Goal: Transaction & Acquisition: Book appointment/travel/reservation

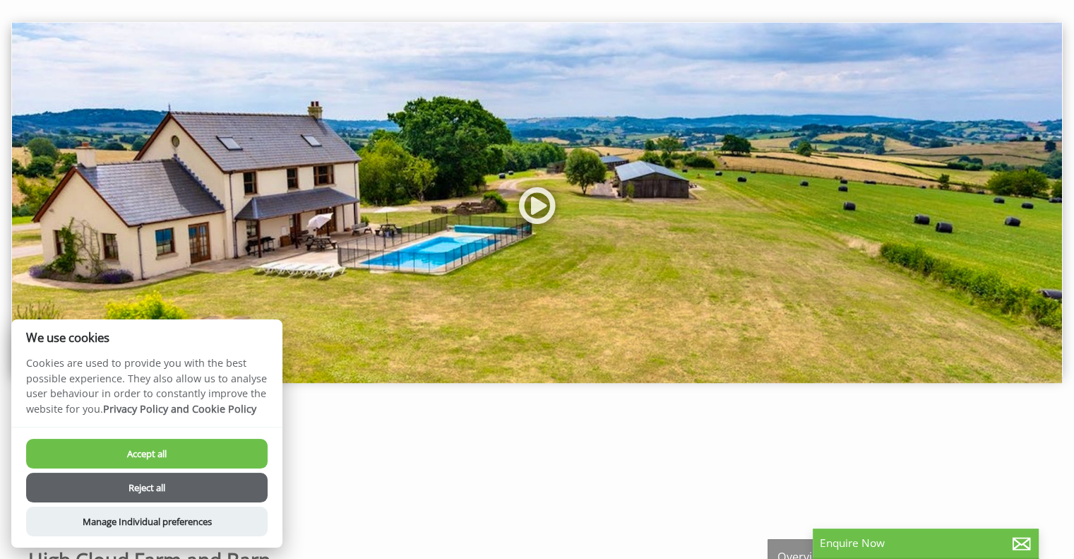
scroll to position [76, 0]
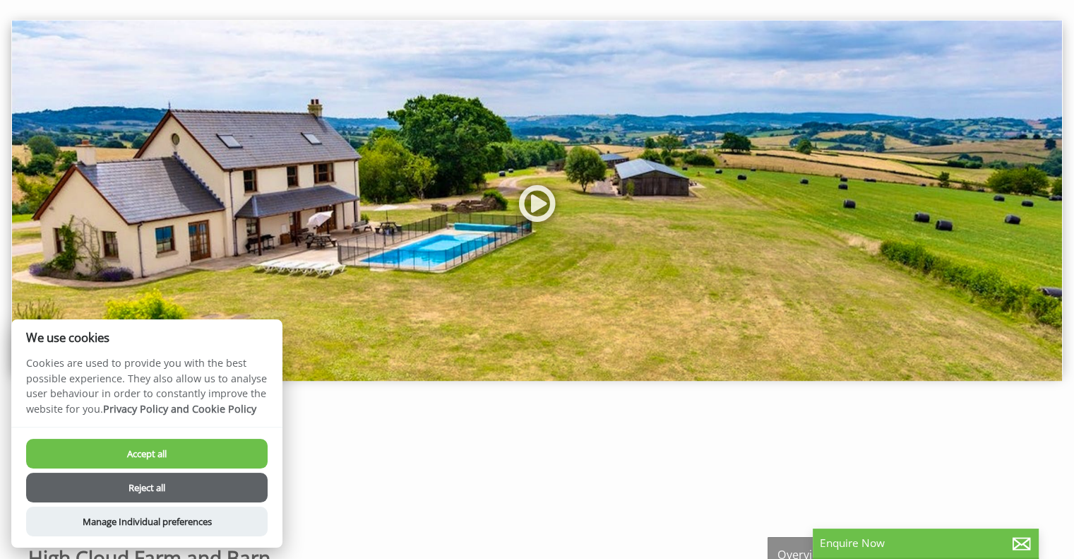
click at [196, 446] on button "Accept all" at bounding box center [147, 454] width 242 height 30
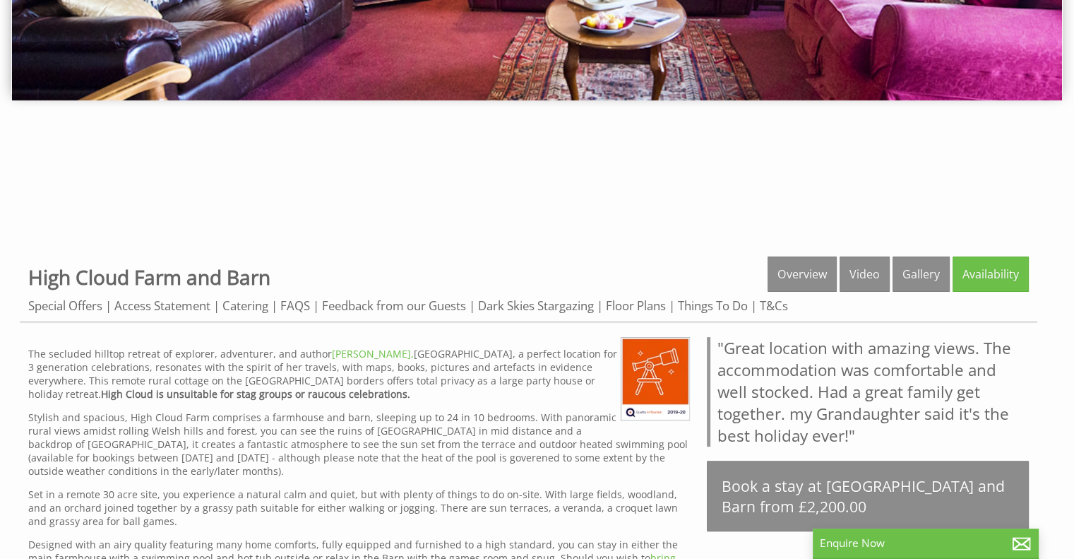
scroll to position [355, 0]
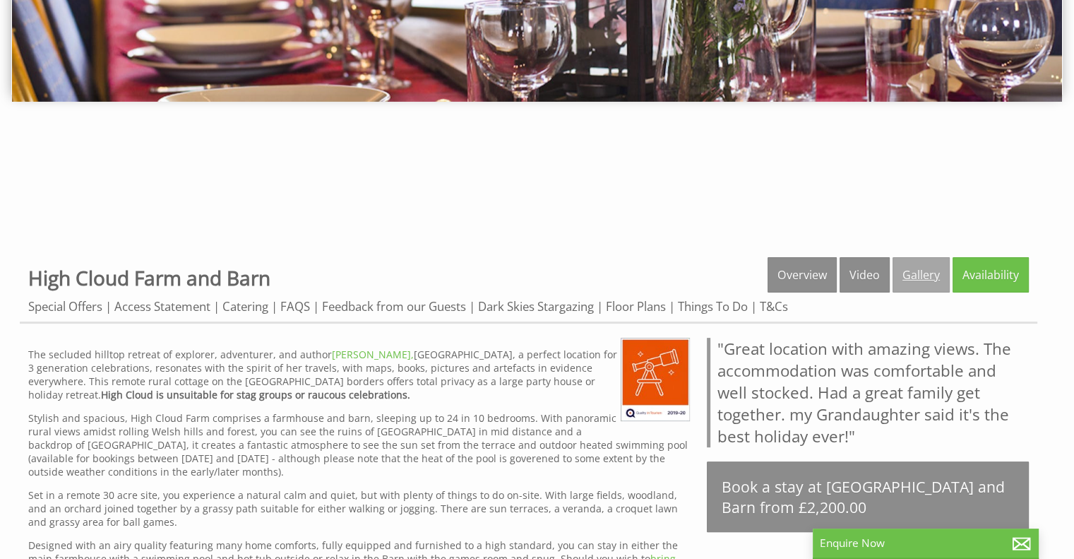
click at [920, 273] on link "Gallery" at bounding box center [921, 274] width 57 height 35
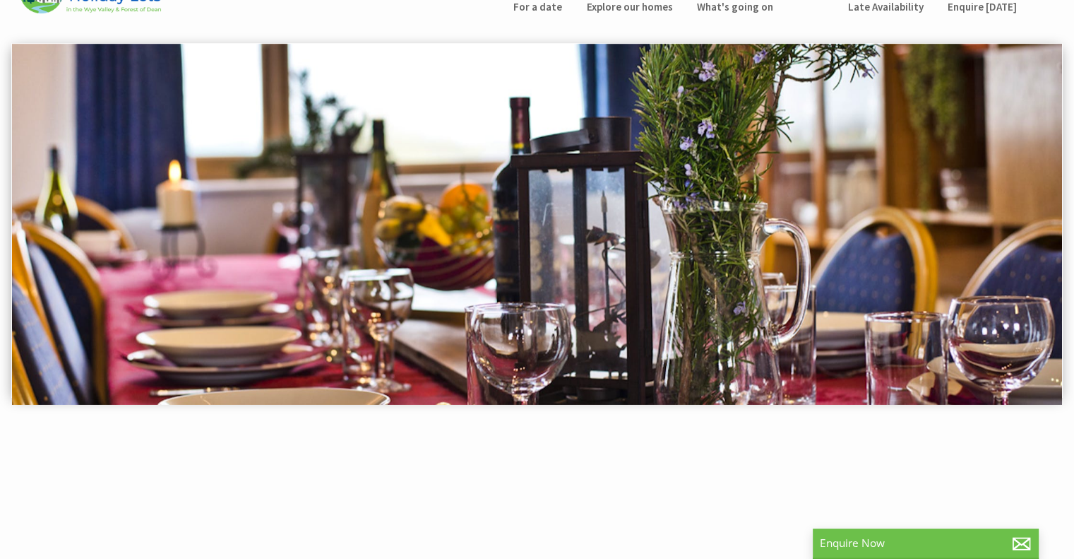
scroll to position [50, 0]
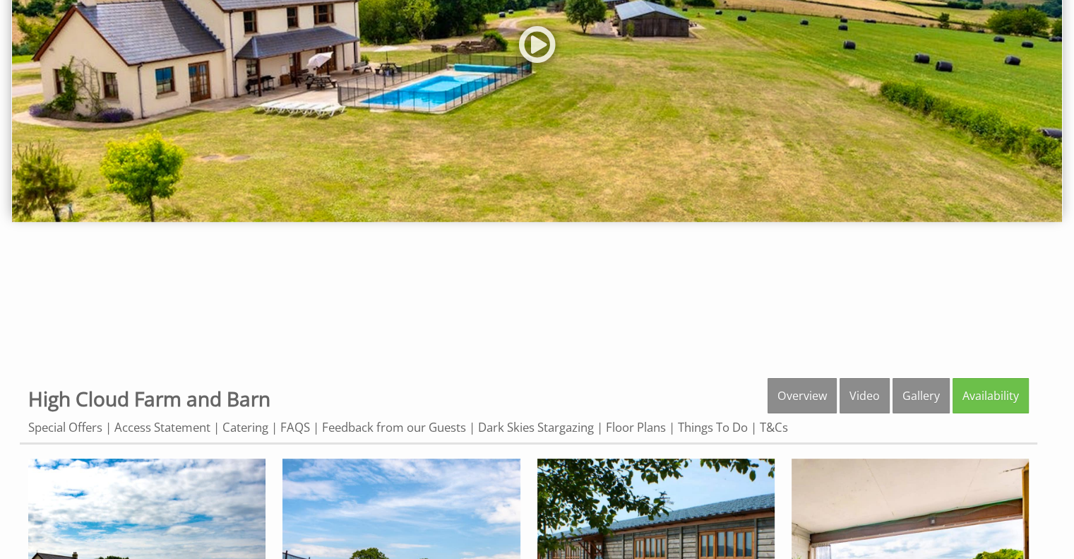
scroll to position [534, 0]
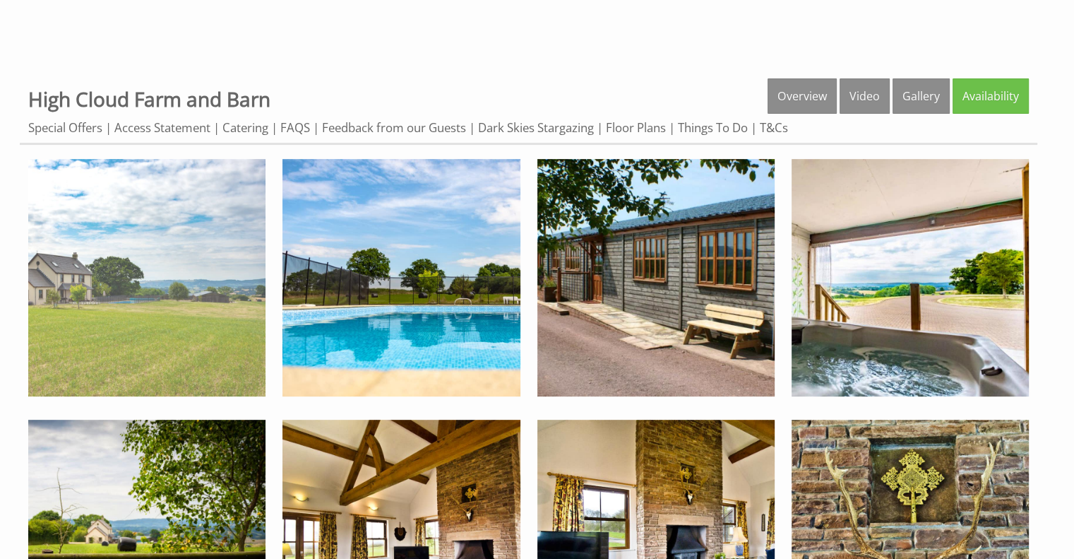
click at [220, 309] on img at bounding box center [146, 277] width 237 height 237
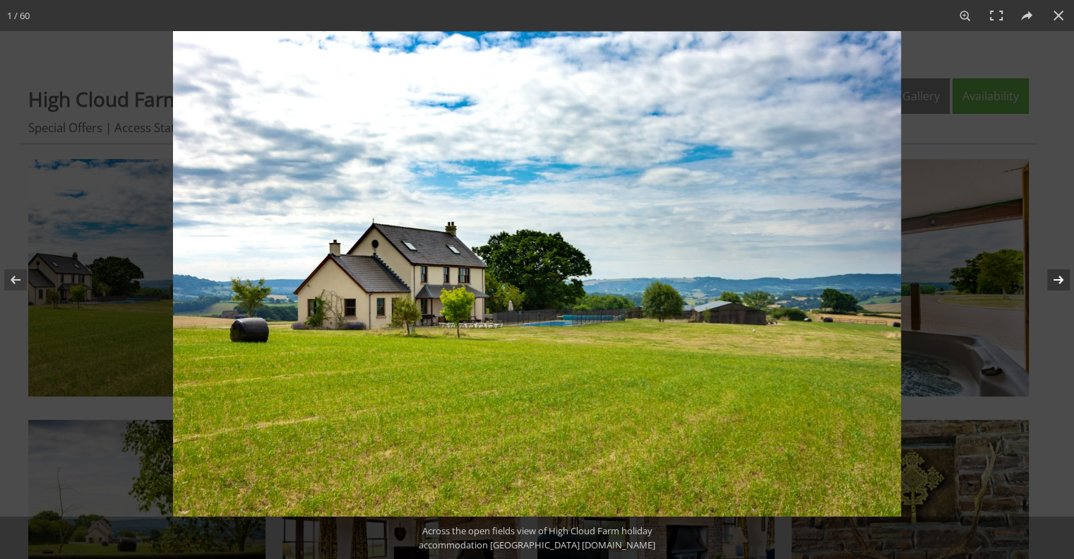
click at [1056, 282] on button at bounding box center [1049, 279] width 49 height 71
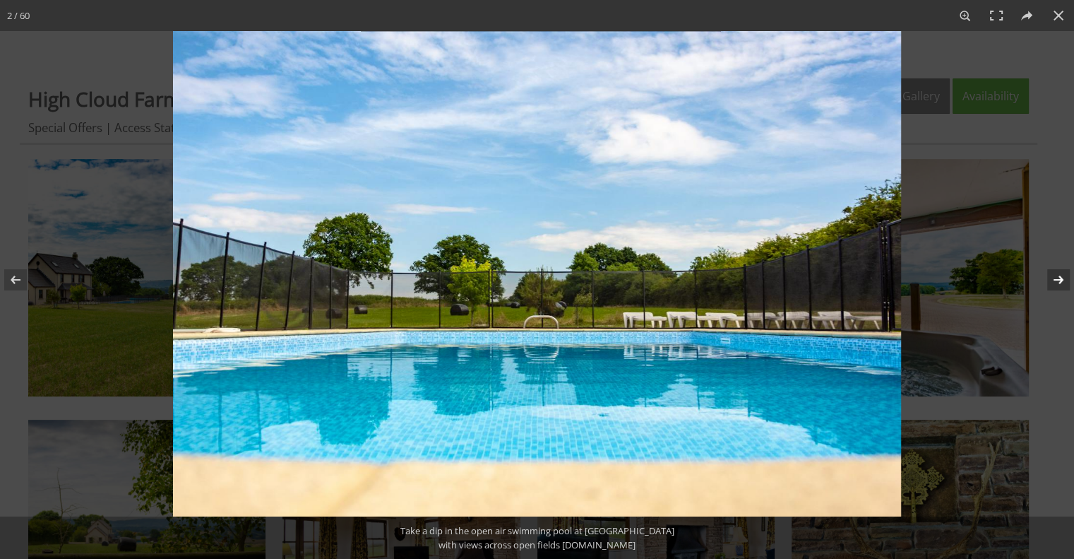
click at [1056, 282] on button at bounding box center [1049, 279] width 49 height 71
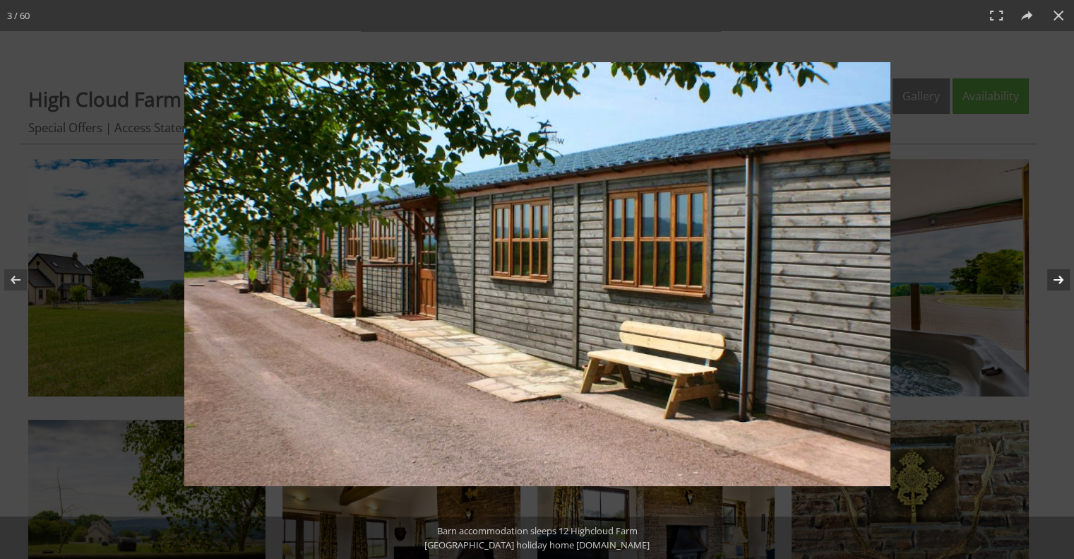
click at [1056, 282] on button at bounding box center [1049, 279] width 49 height 71
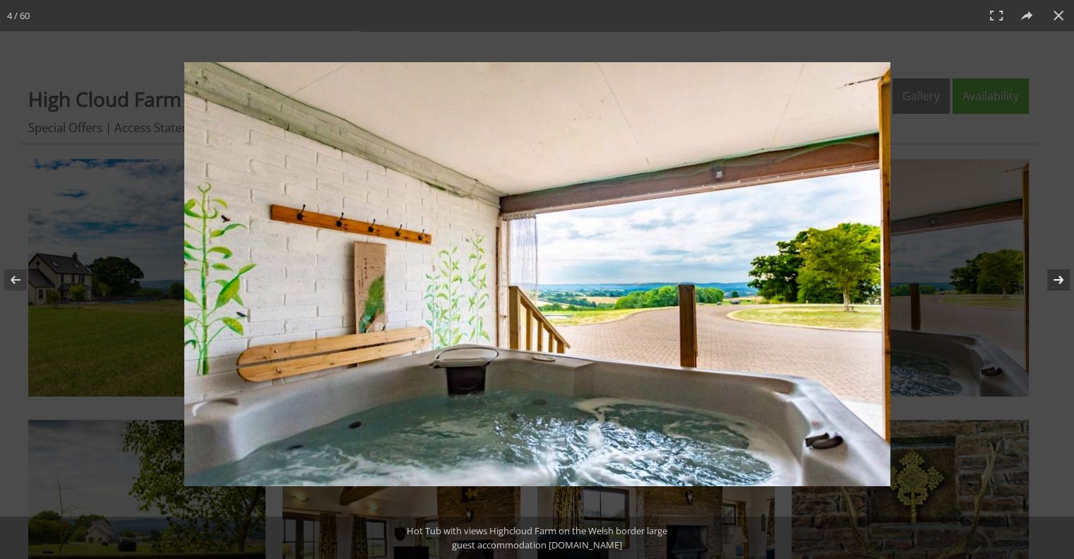
click at [1056, 282] on button at bounding box center [1049, 279] width 49 height 71
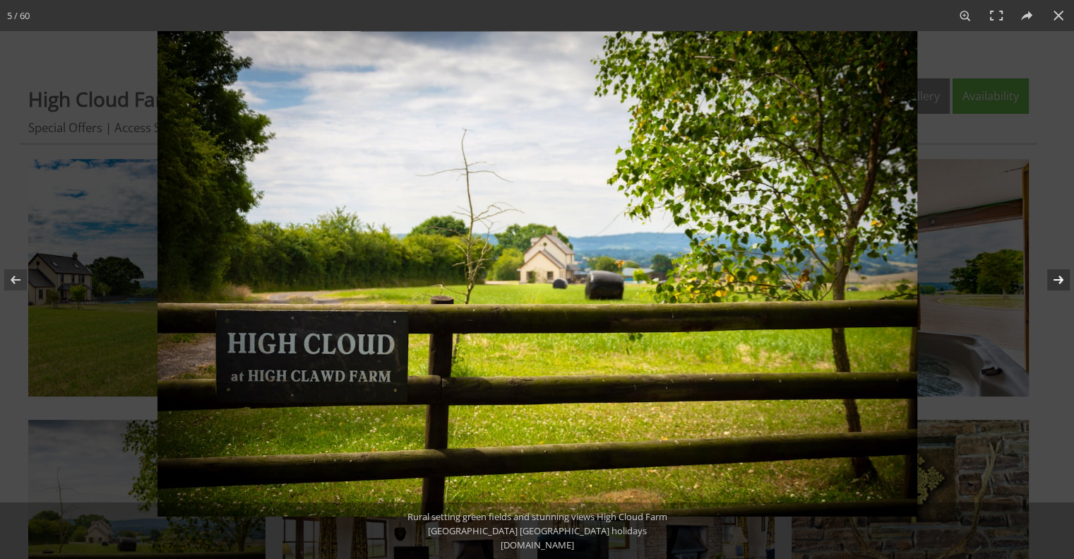
click at [1056, 282] on button at bounding box center [1049, 279] width 49 height 71
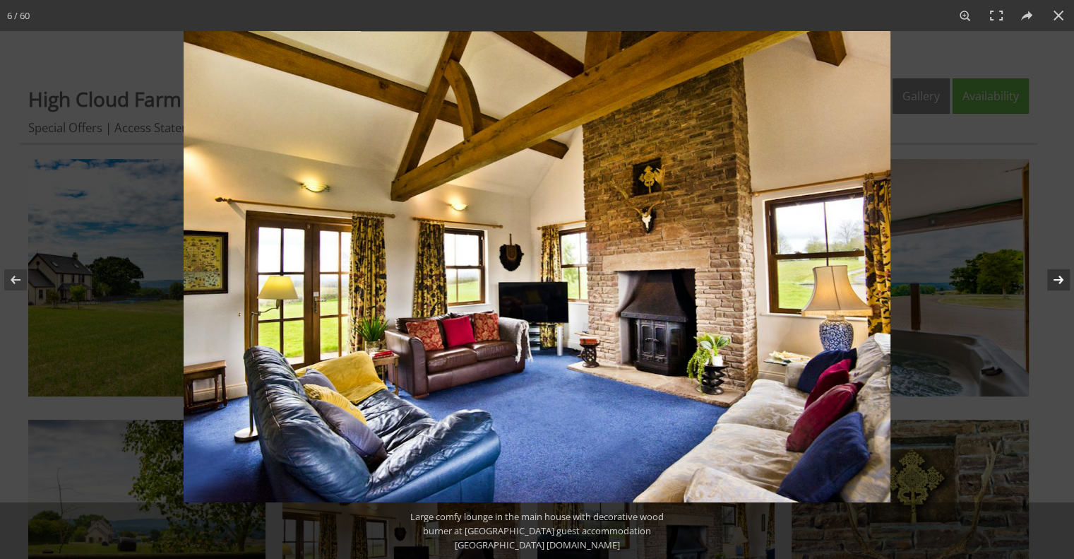
click at [1056, 282] on button at bounding box center [1049, 279] width 49 height 71
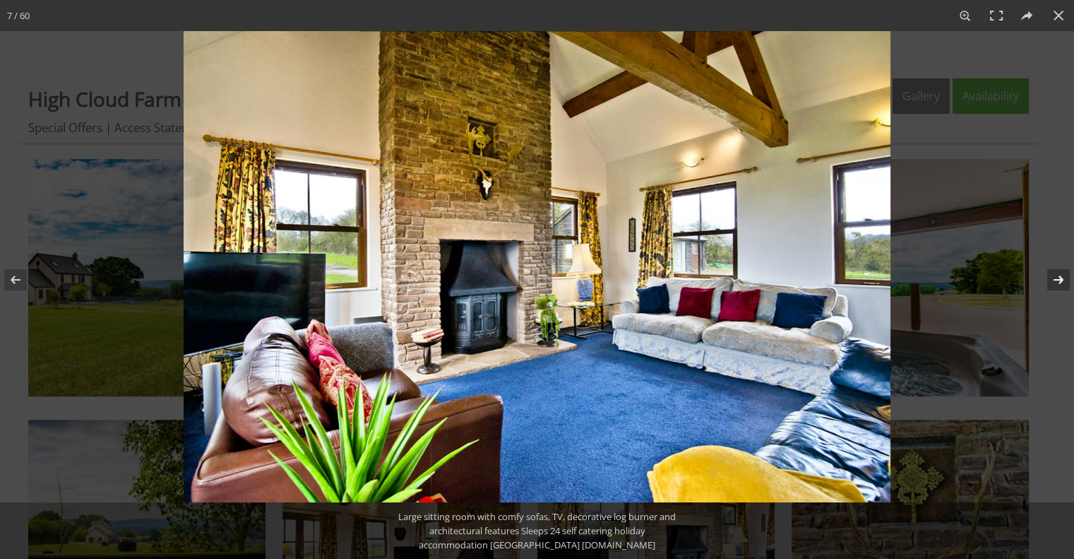
click at [1056, 282] on button at bounding box center [1049, 279] width 49 height 71
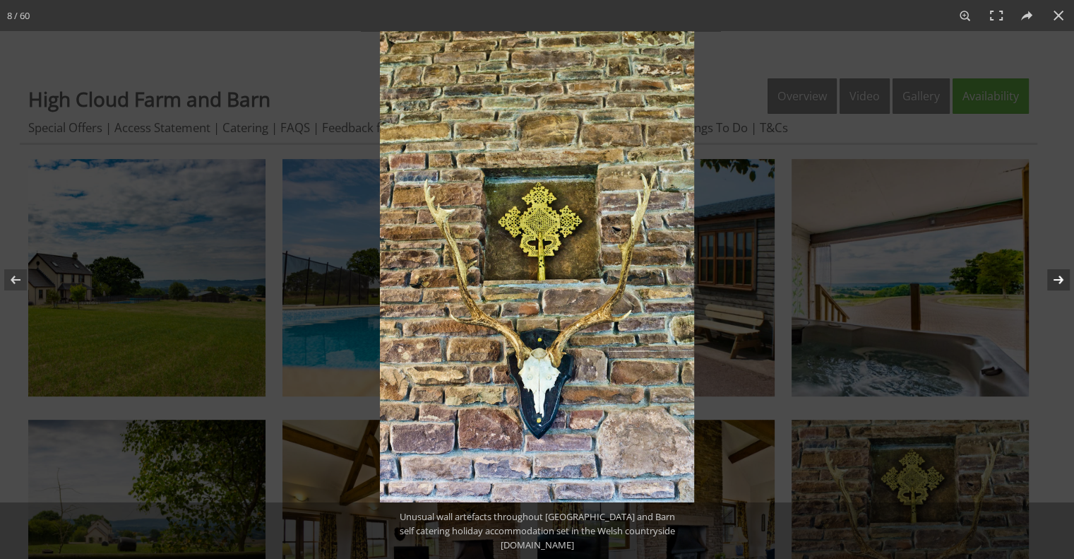
click at [1056, 282] on button at bounding box center [1049, 279] width 49 height 71
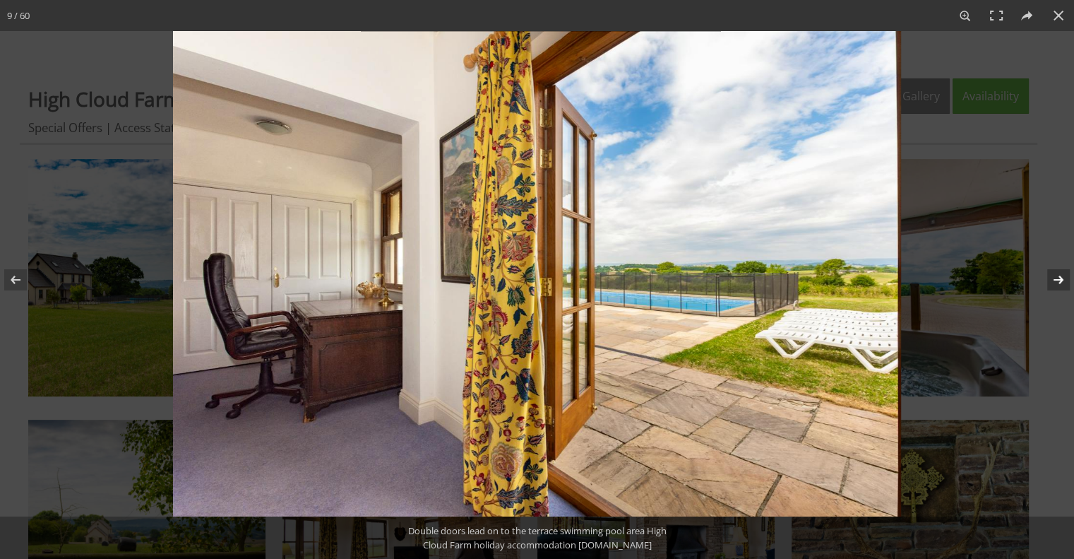
click at [1056, 282] on button at bounding box center [1049, 279] width 49 height 71
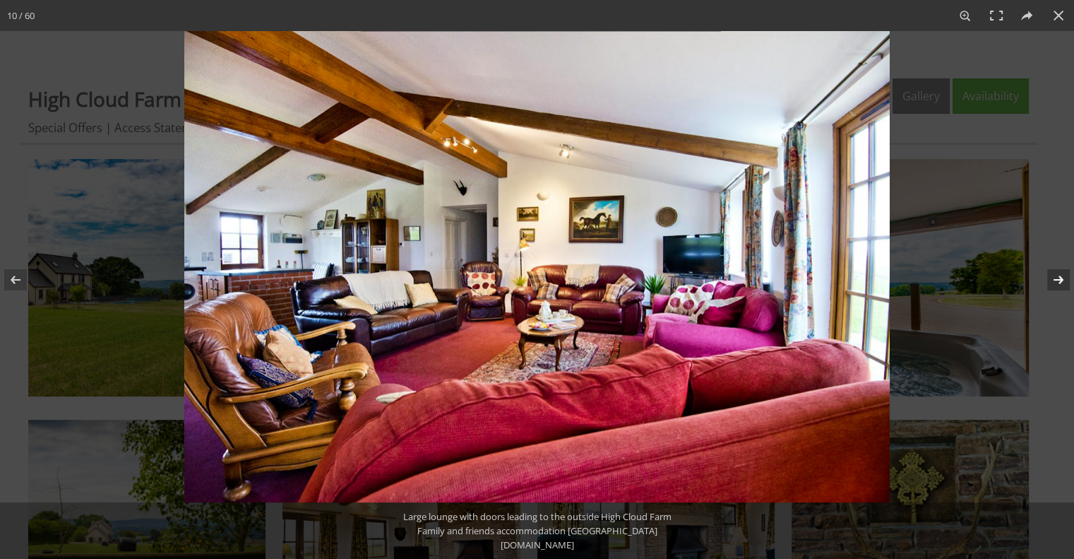
click at [1056, 282] on button at bounding box center [1049, 279] width 49 height 71
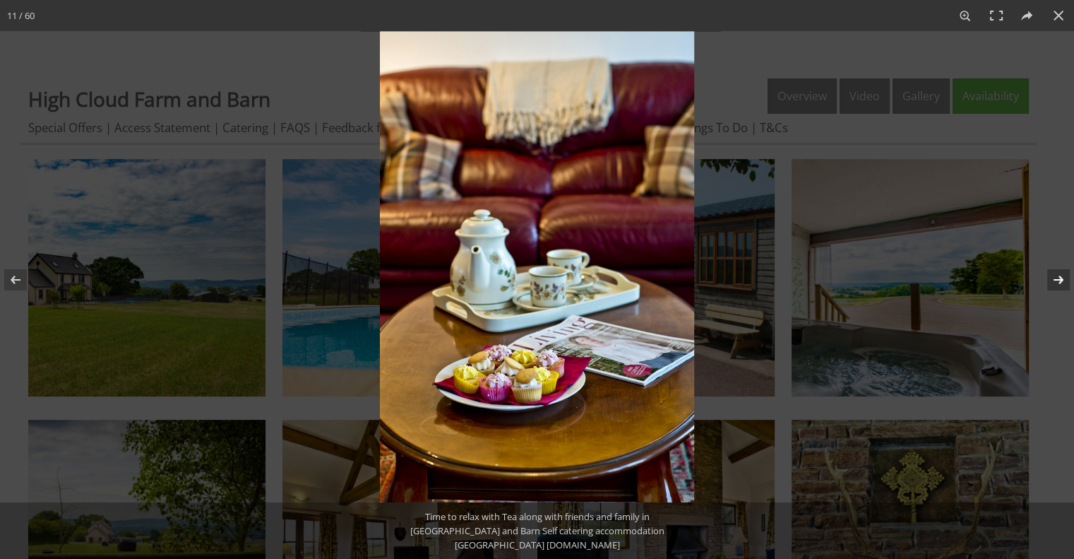
click at [1056, 282] on button at bounding box center [1049, 279] width 49 height 71
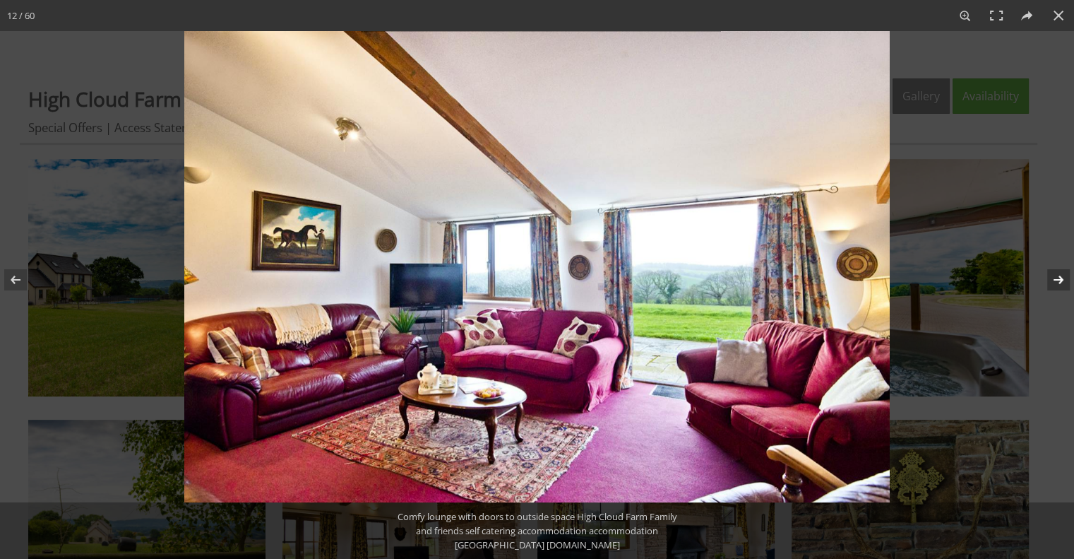
click at [1056, 282] on button at bounding box center [1049, 279] width 49 height 71
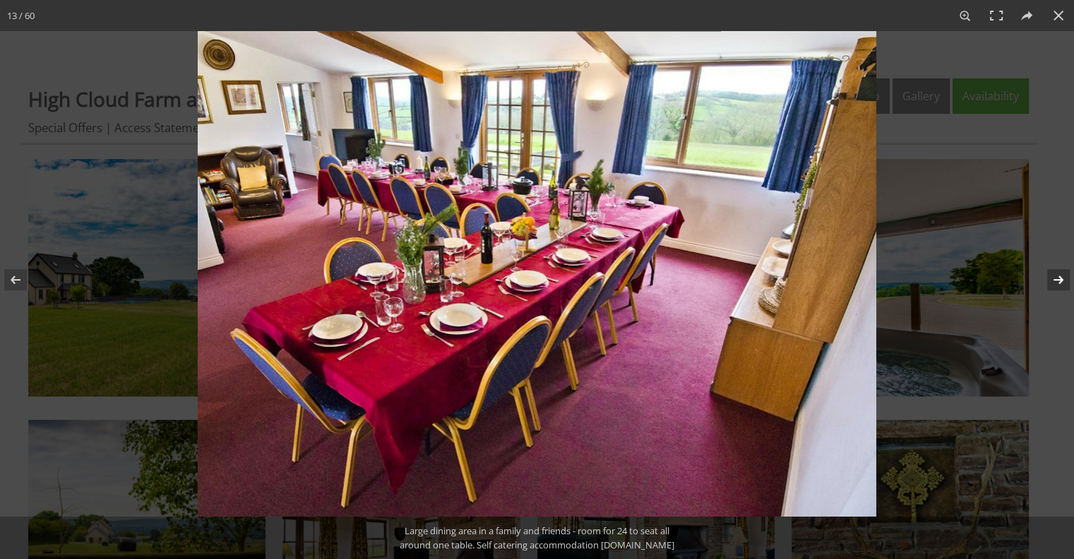
click at [1056, 282] on button at bounding box center [1049, 279] width 49 height 71
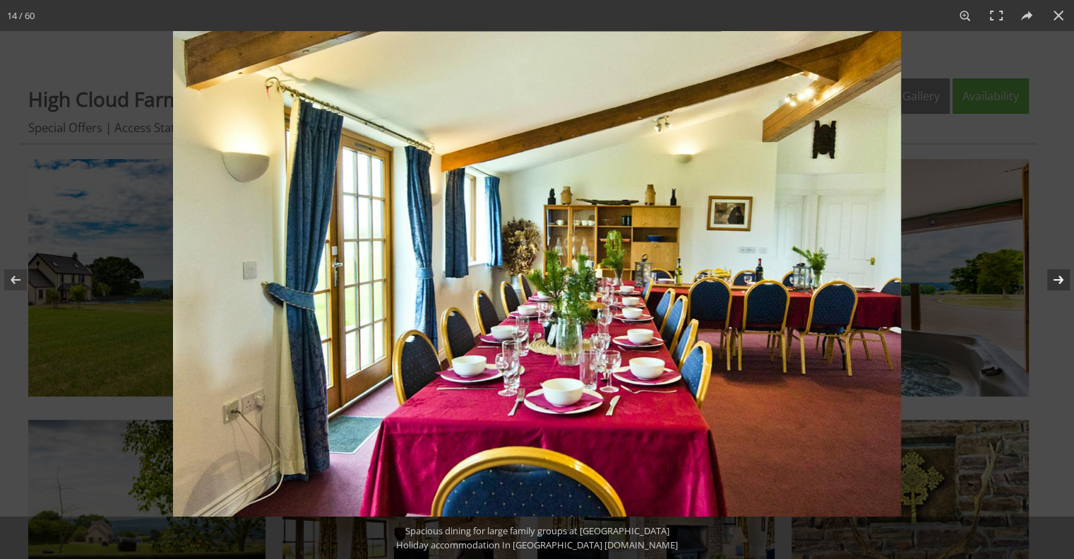
click at [1056, 282] on button at bounding box center [1049, 279] width 49 height 71
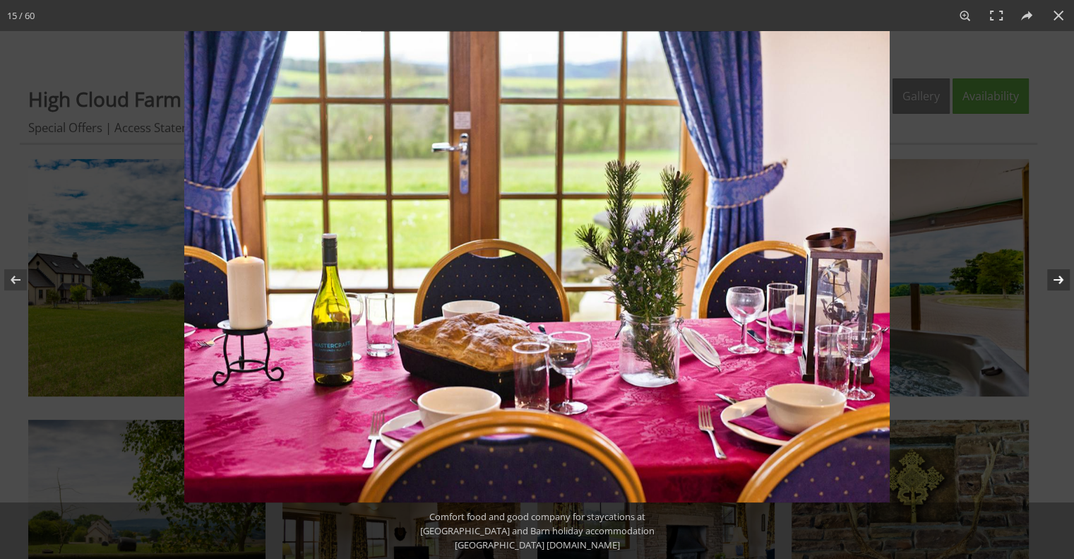
click at [1056, 282] on button at bounding box center [1049, 279] width 49 height 71
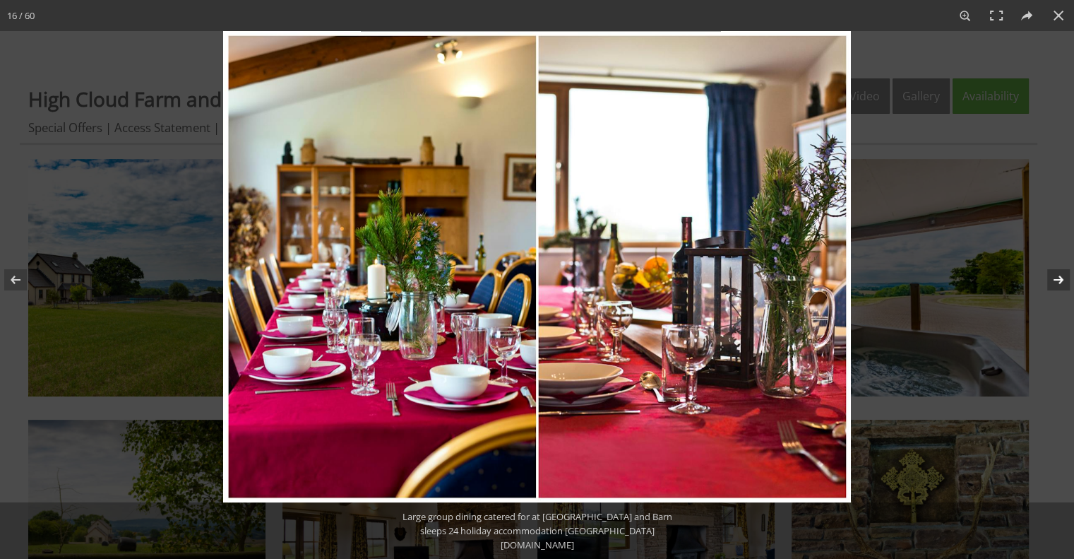
click at [1056, 282] on button at bounding box center [1049, 279] width 49 height 71
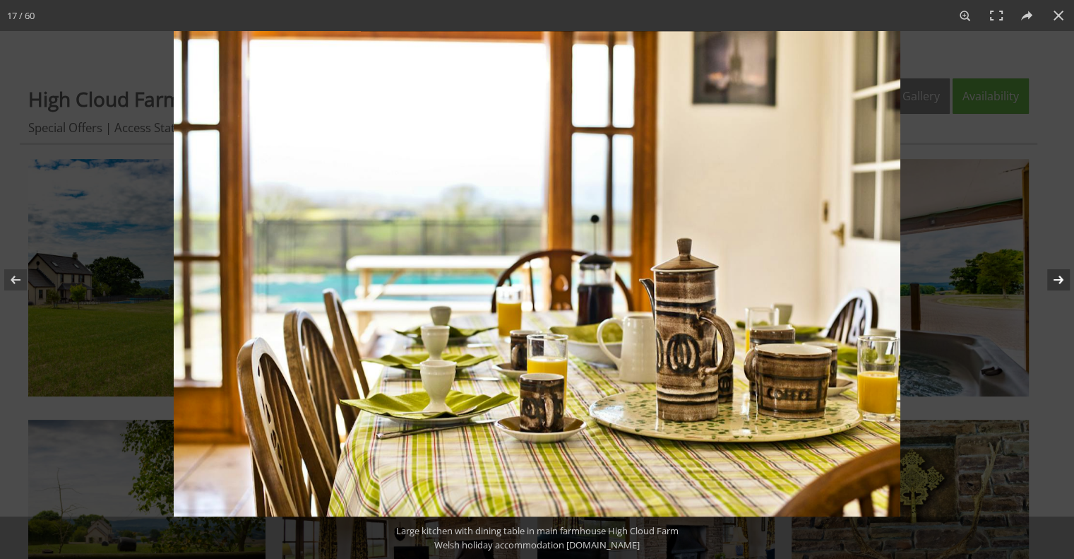
click at [1056, 282] on button at bounding box center [1049, 279] width 49 height 71
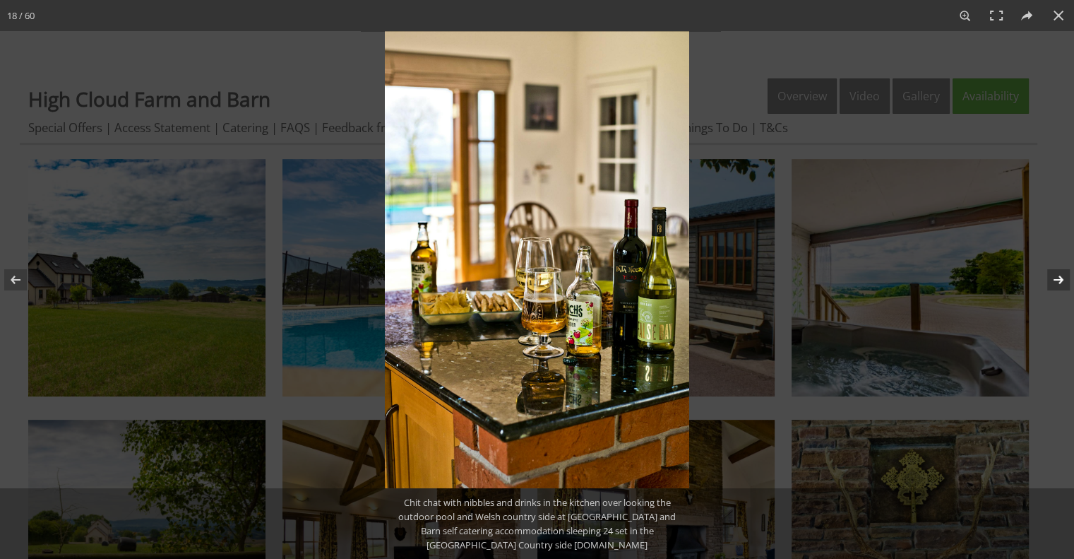
click at [1056, 282] on button at bounding box center [1049, 279] width 49 height 71
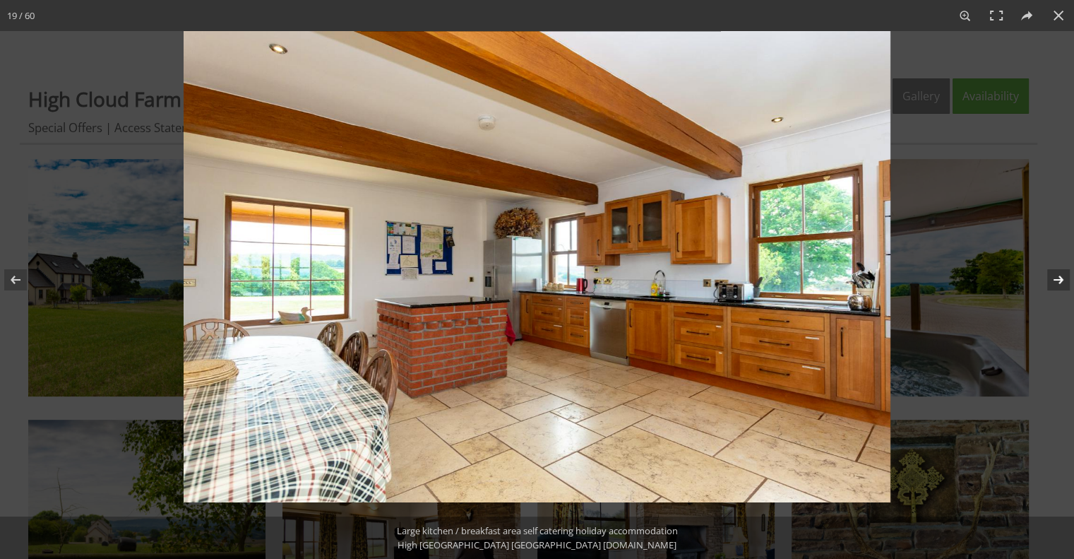
click at [1056, 282] on button at bounding box center [1049, 279] width 49 height 71
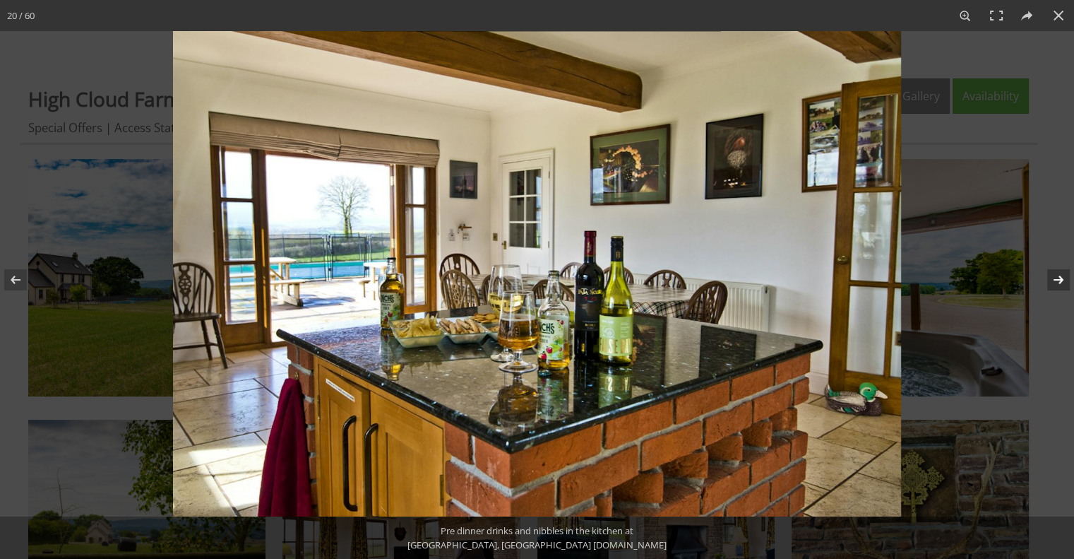
click at [1056, 282] on button at bounding box center [1049, 279] width 49 height 71
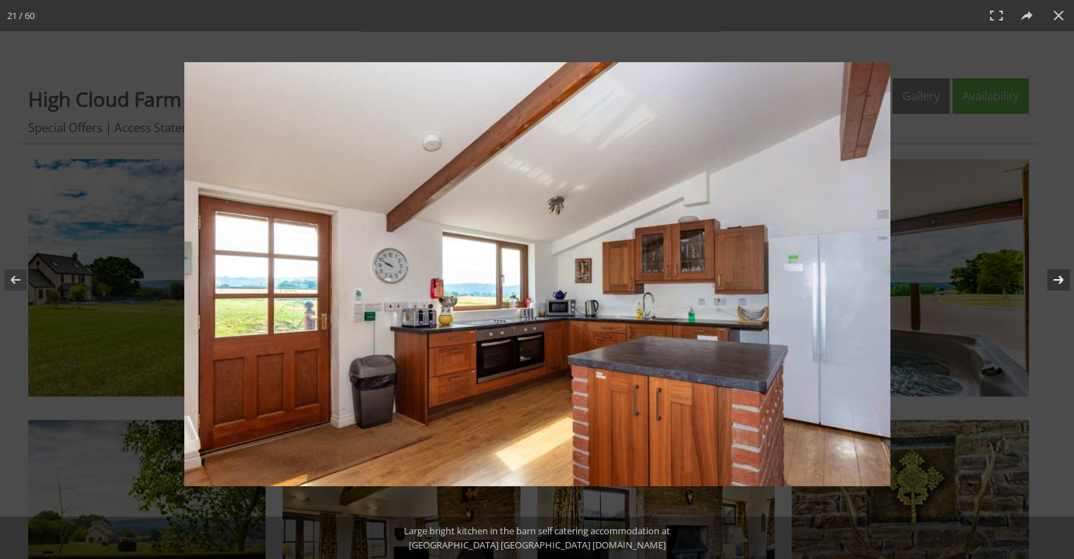
click at [1056, 282] on button at bounding box center [1049, 279] width 49 height 71
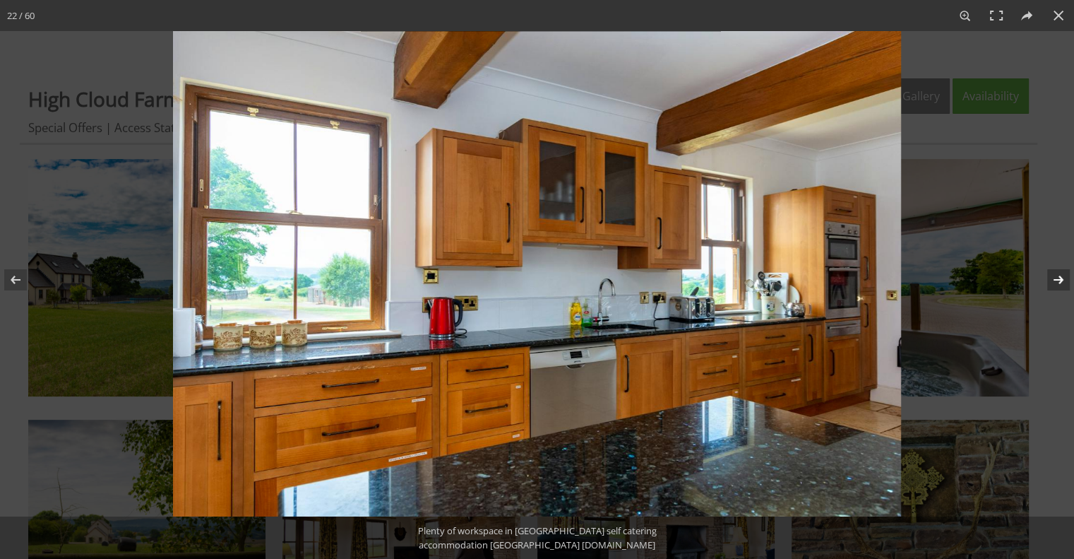
click at [1056, 282] on button at bounding box center [1049, 279] width 49 height 71
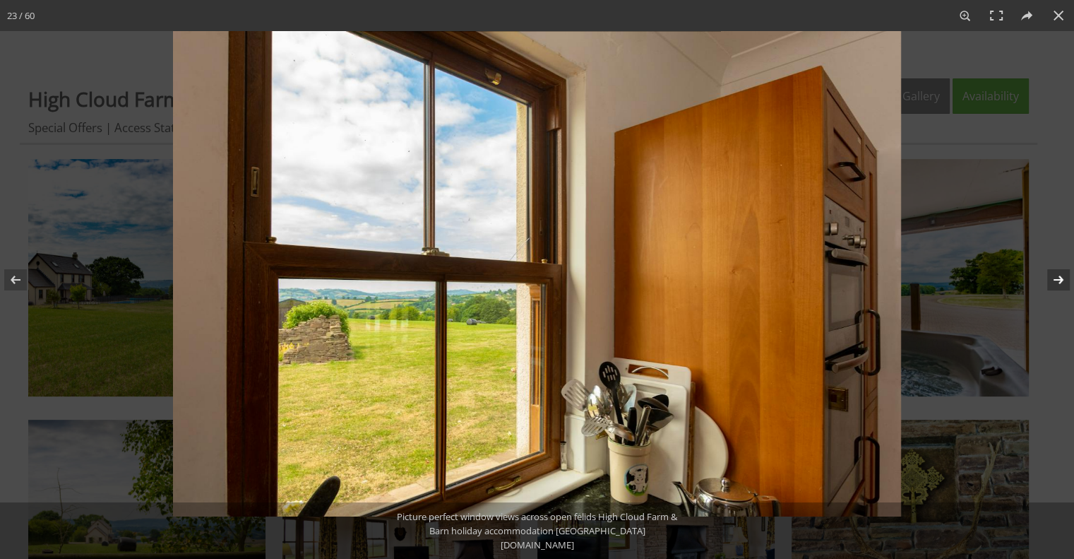
click at [1056, 282] on button at bounding box center [1049, 279] width 49 height 71
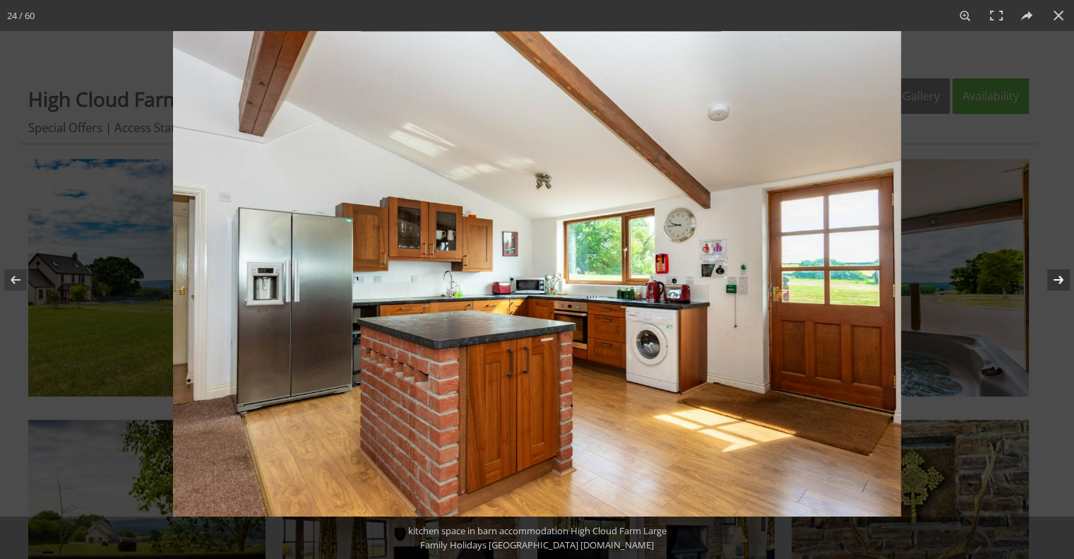
click at [1056, 282] on button at bounding box center [1049, 279] width 49 height 71
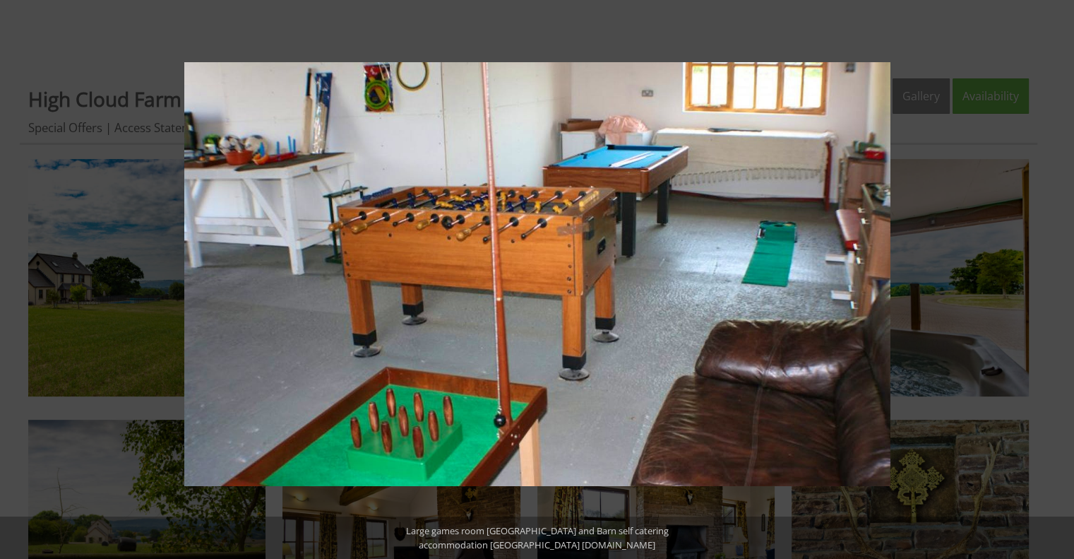
click at [1056, 282] on button at bounding box center [1049, 279] width 49 height 71
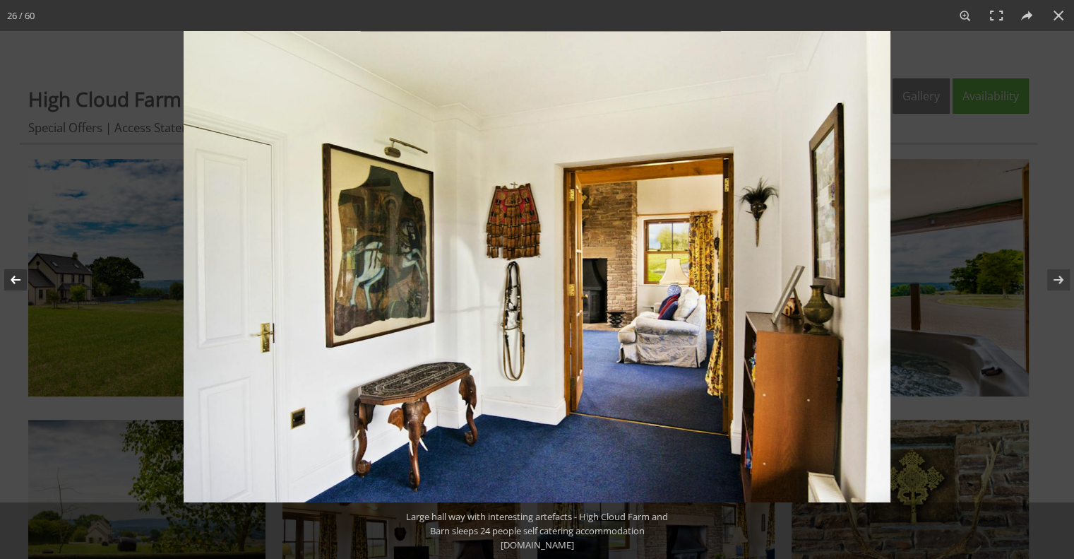
click at [22, 287] on button at bounding box center [24, 279] width 49 height 71
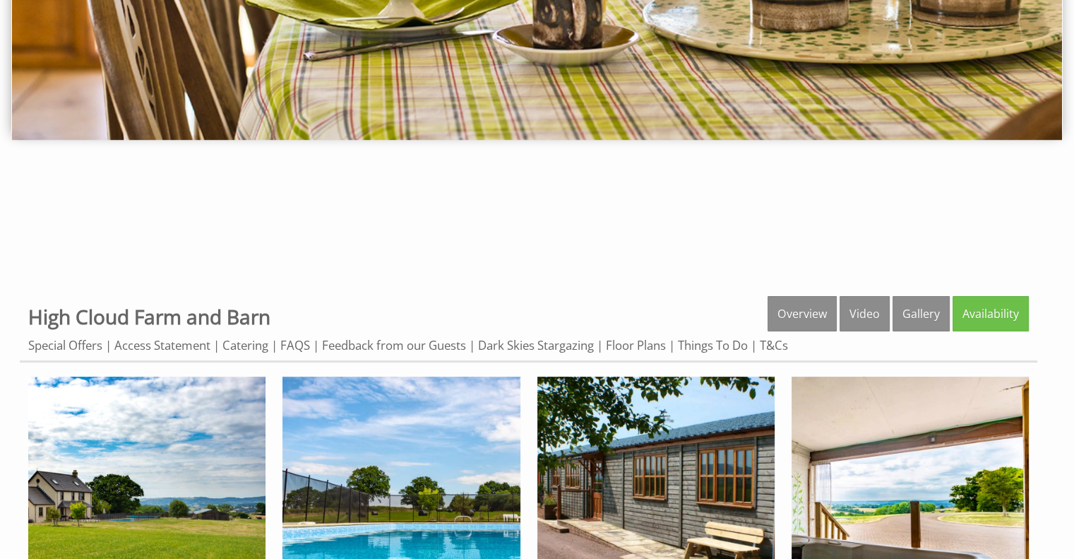
scroll to position [316, 0]
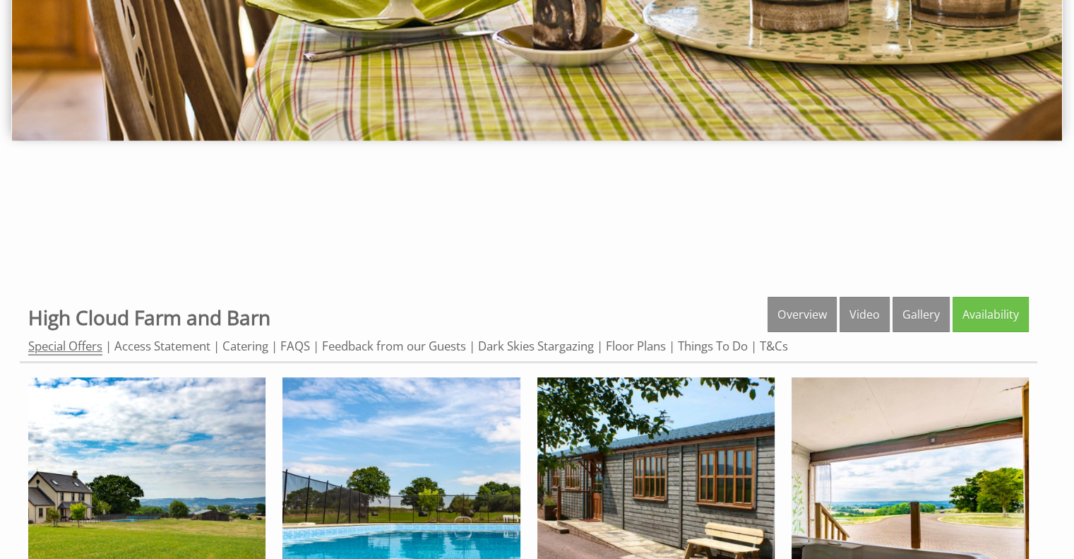
click at [81, 349] on link "Special Offers" at bounding box center [65, 347] width 74 height 18
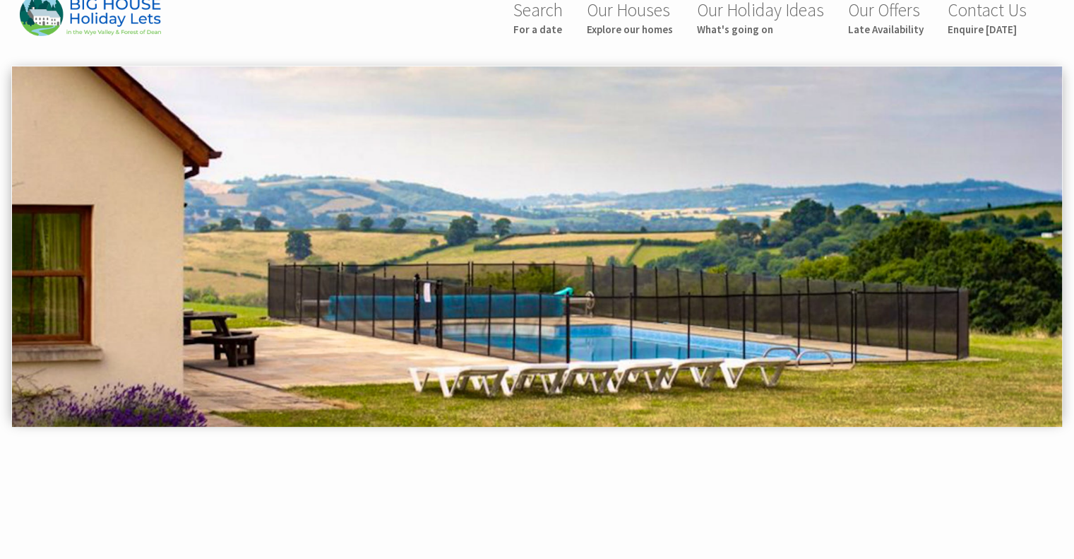
scroll to position [28, 0]
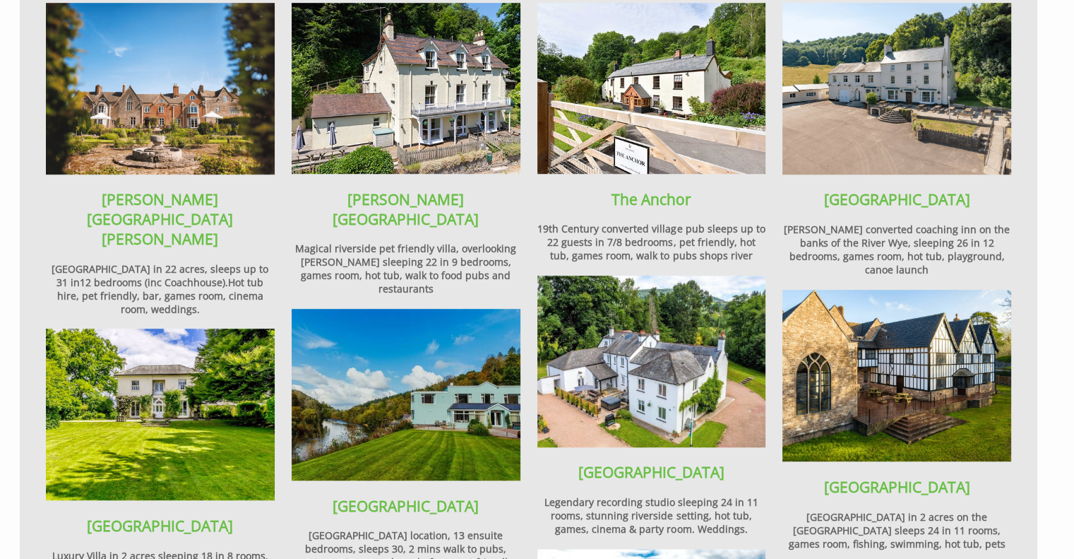
scroll to position [932, 0]
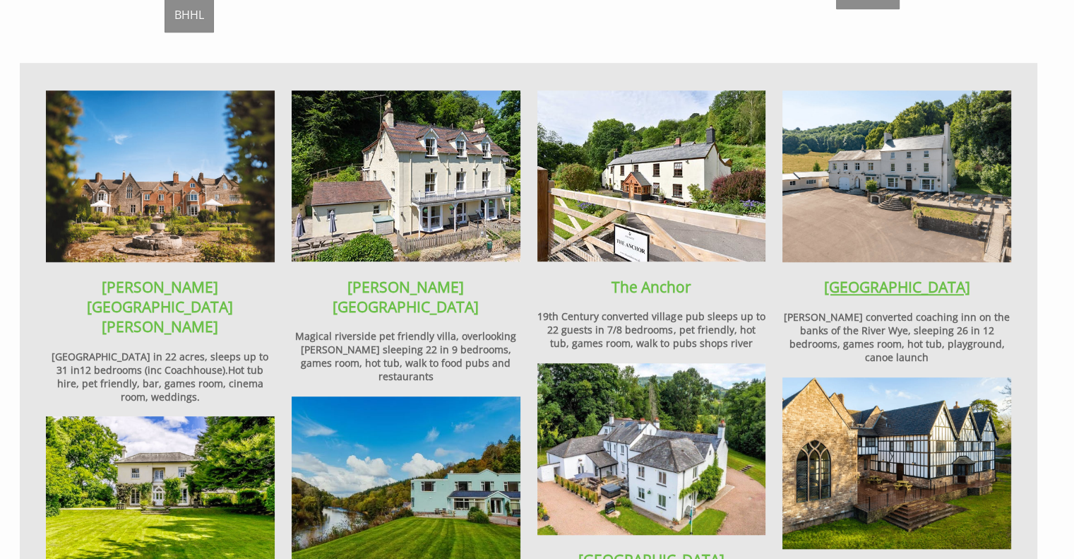
click at [893, 277] on strong "[GEOGRAPHIC_DATA]" at bounding box center [897, 287] width 146 height 20
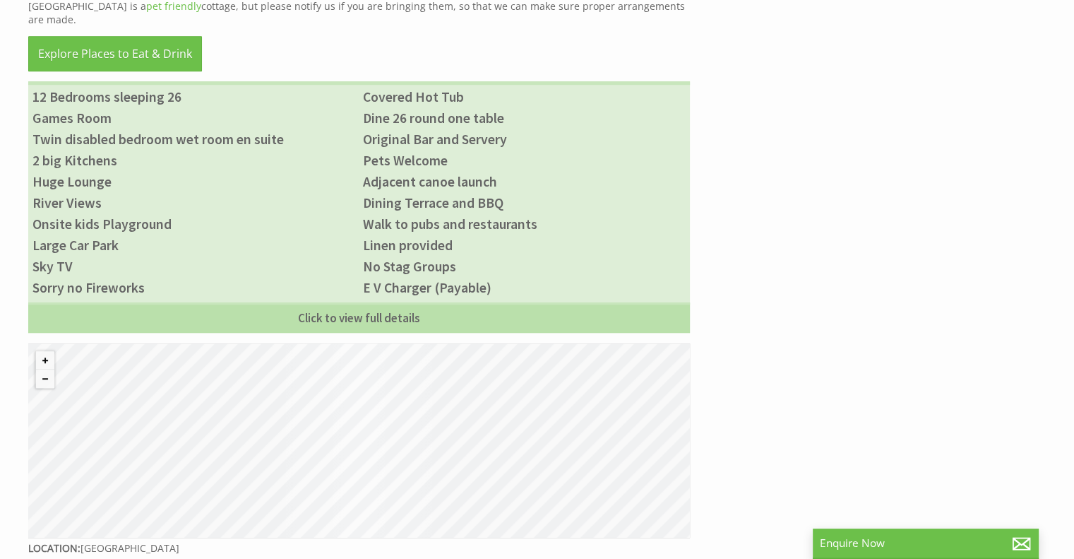
scroll to position [949, 0]
click at [520, 383] on div "© MapTiler © OpenStreetMap contributors" at bounding box center [359, 442] width 662 height 194
click at [381, 393] on div "© MapTiler © OpenStreetMap contributors" at bounding box center [359, 442] width 662 height 194
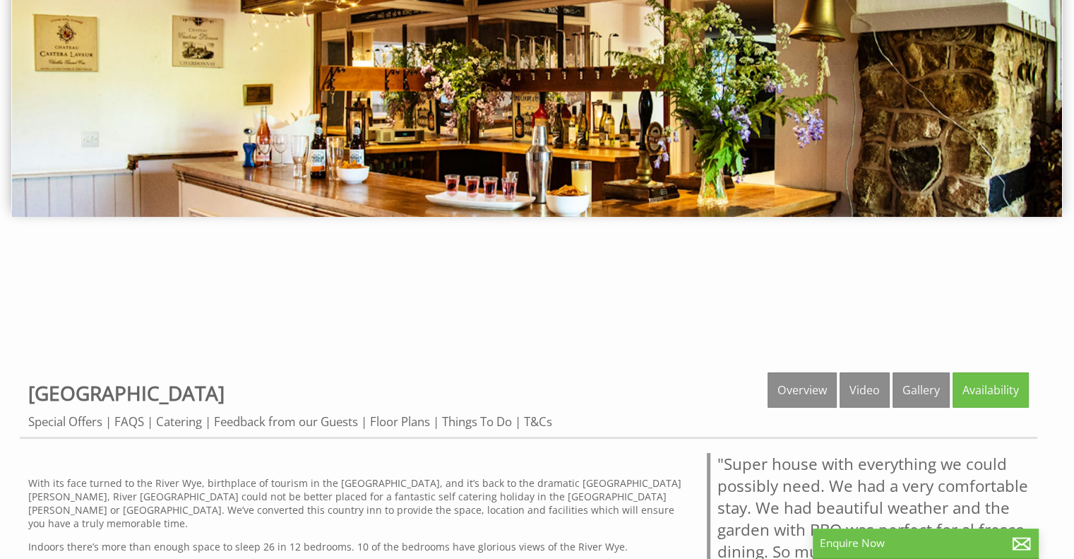
scroll to position [242, 0]
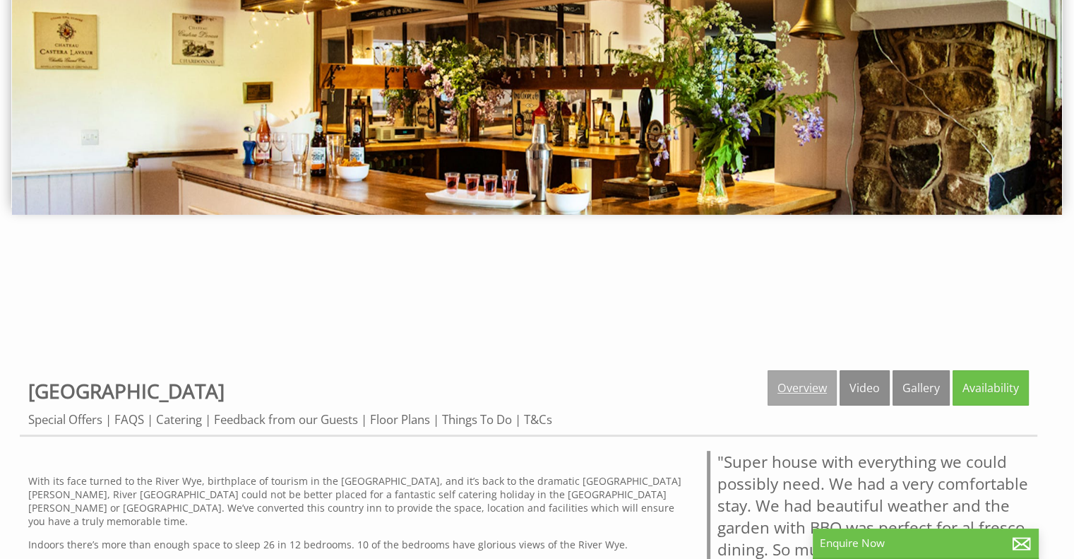
click at [811, 386] on link "Overview" at bounding box center [802, 387] width 69 height 35
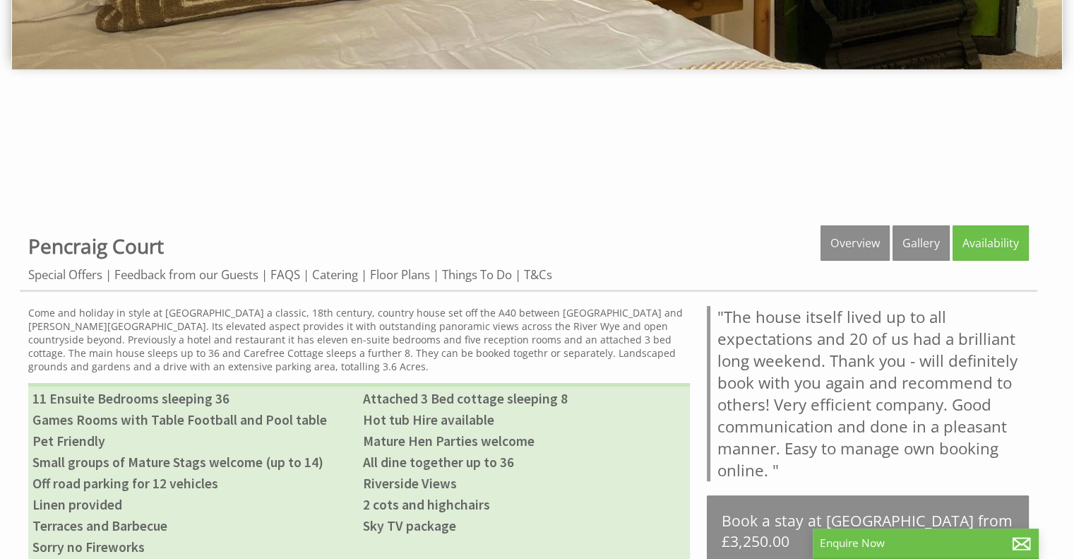
scroll to position [387, 0]
click at [910, 239] on link "Gallery" at bounding box center [921, 242] width 57 height 35
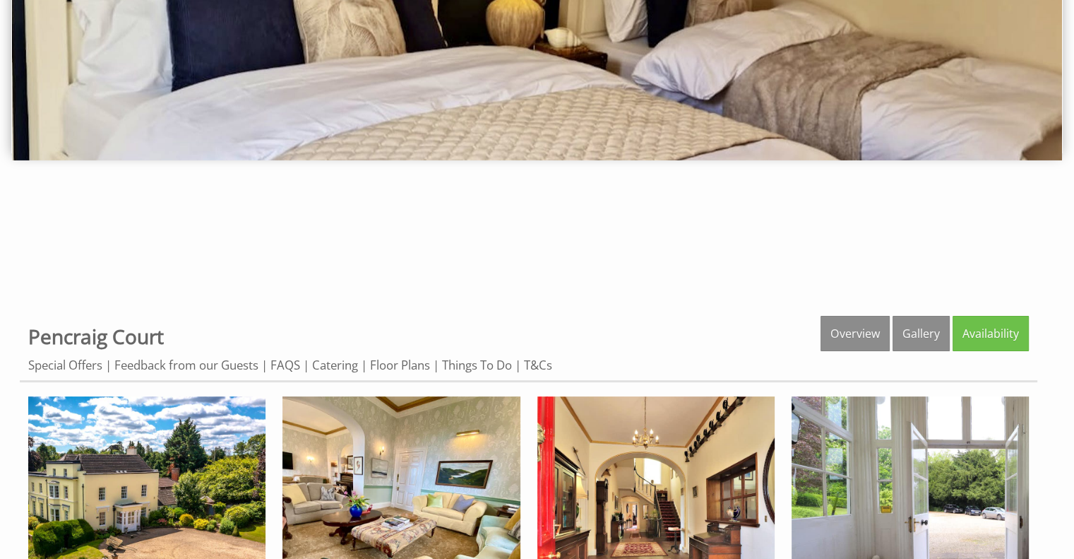
scroll to position [306, 0]
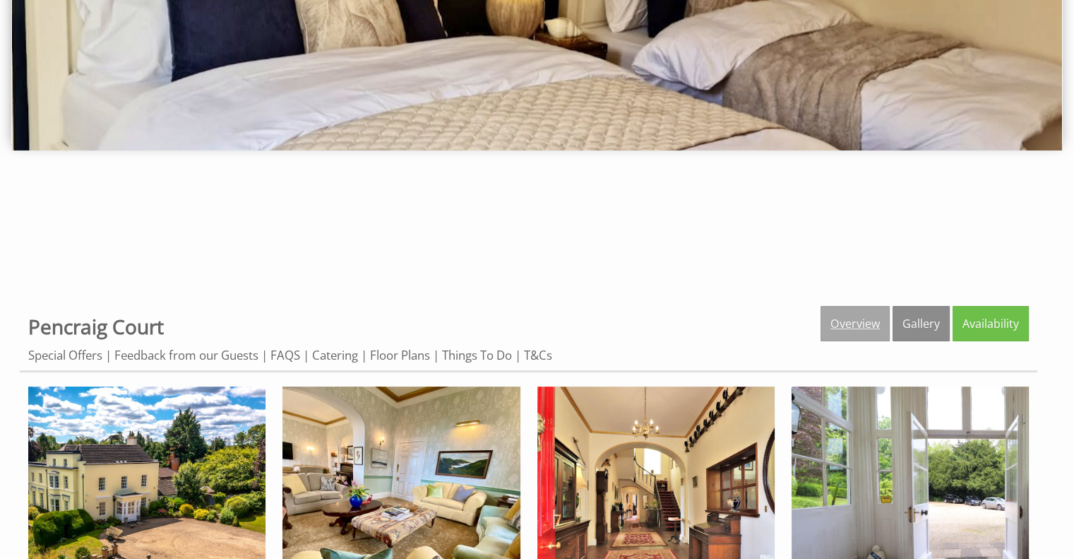
click at [834, 334] on link "Overview" at bounding box center [855, 323] width 69 height 35
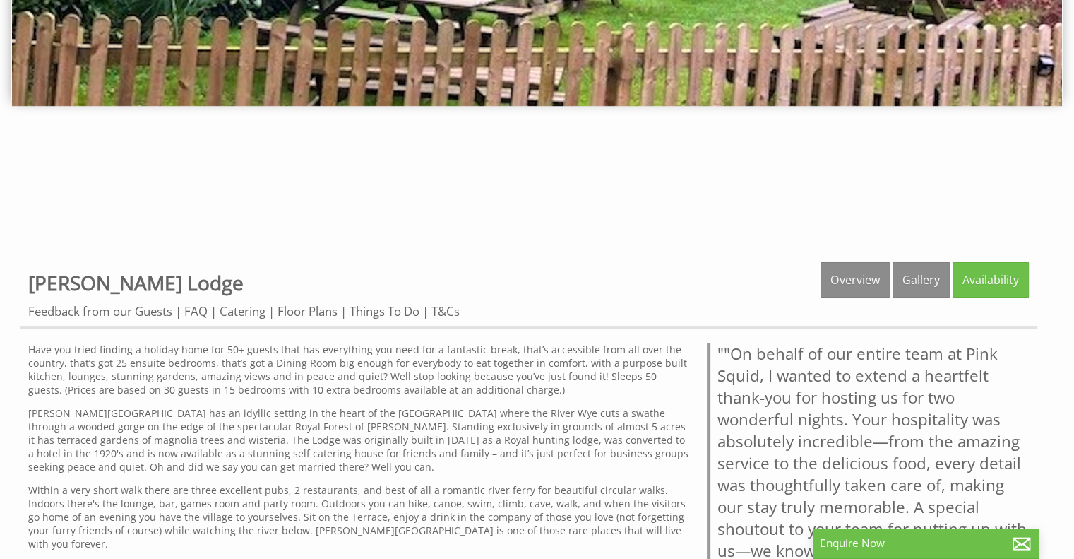
scroll to position [350, 0]
click at [836, 282] on link "Overview" at bounding box center [855, 279] width 69 height 35
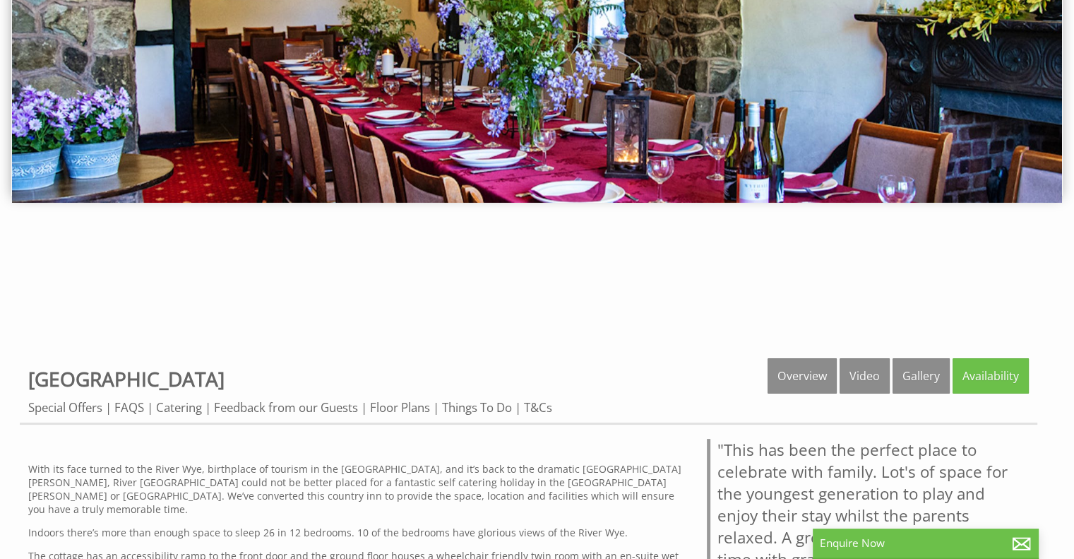
scroll to position [251, 0]
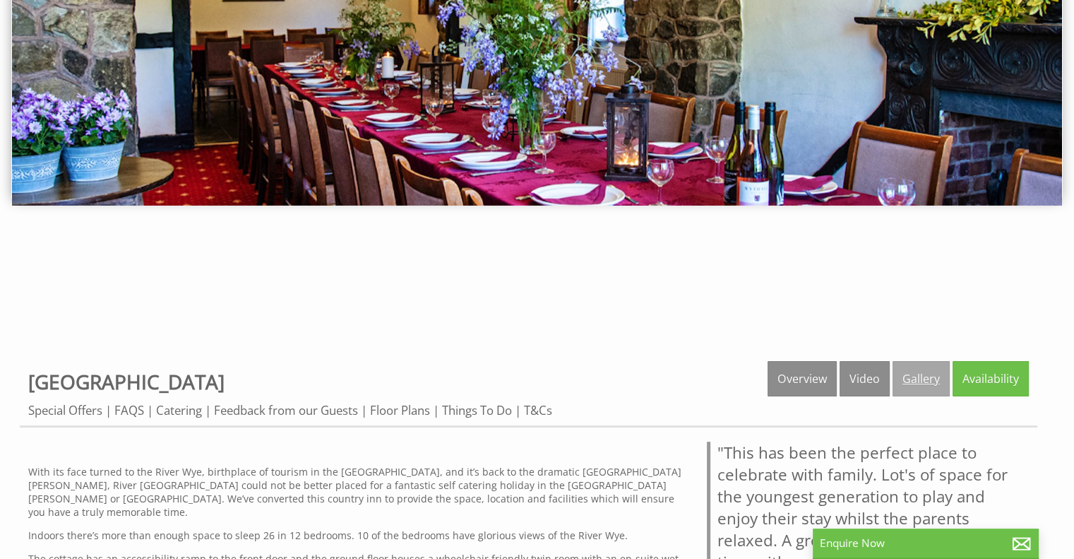
click at [918, 379] on link "Gallery" at bounding box center [921, 378] width 57 height 35
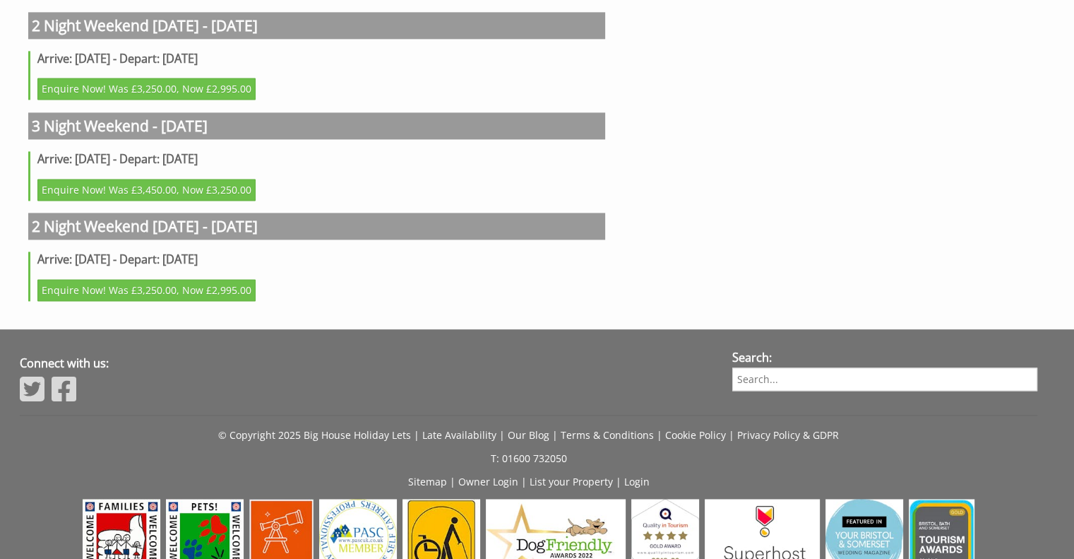
scroll to position [1942, 0]
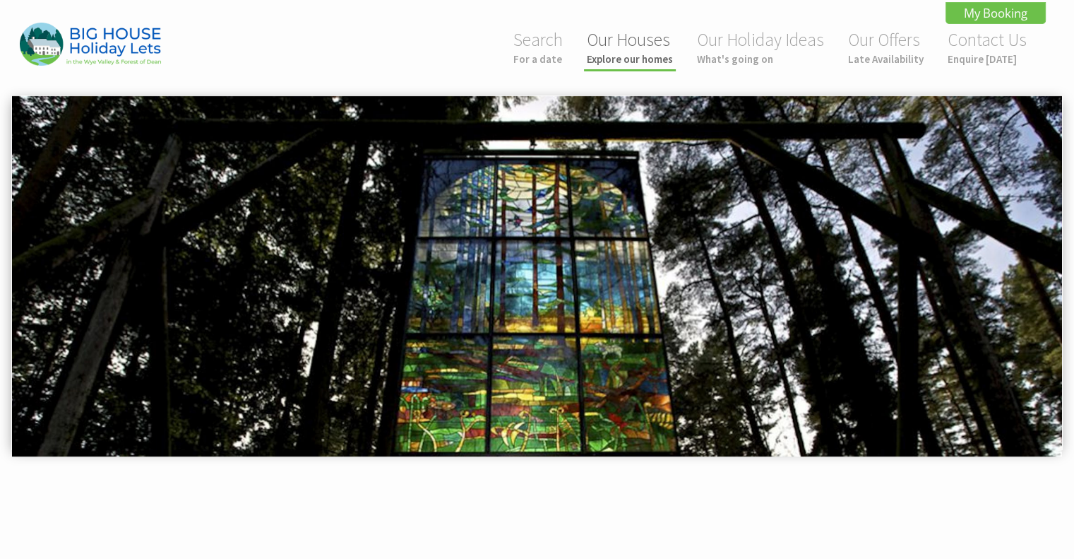
click at [643, 43] on link "Our Houses Explore our homes" at bounding box center [630, 46] width 86 height 37
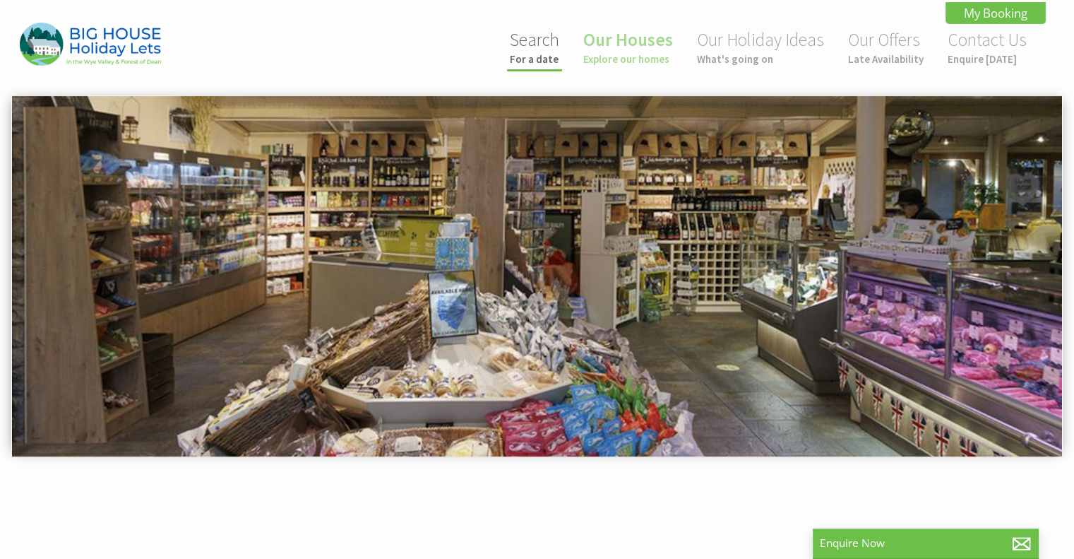
click at [550, 49] on link "Search For a date" at bounding box center [534, 46] width 49 height 37
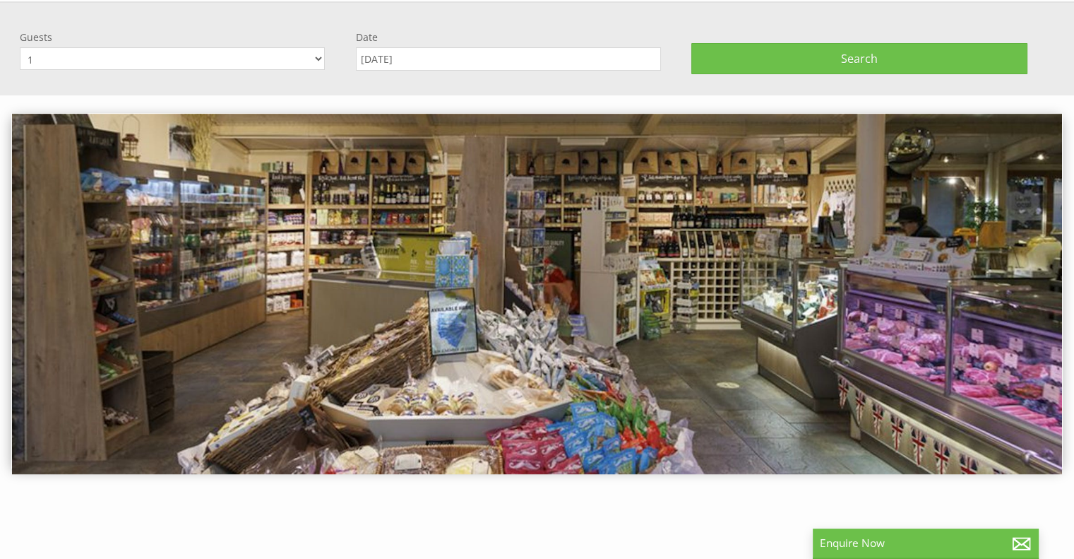
scroll to position [95, 0]
click at [316, 47] on select "1 2 3 4 5 6 7 8 9 10 11 12 13 14 15 16 17 18 19 20 21 22 23 24 25 26 27 28 29 3…" at bounding box center [172, 58] width 305 height 23
select select "25"
click at [20, 47] on select "1 2 3 4 5 6 7 8 9 10 11 12 13 14 15 16 17 18 19 20 21 22 23 24 25 26 27 28 29 3…" at bounding box center [172, 58] width 305 height 23
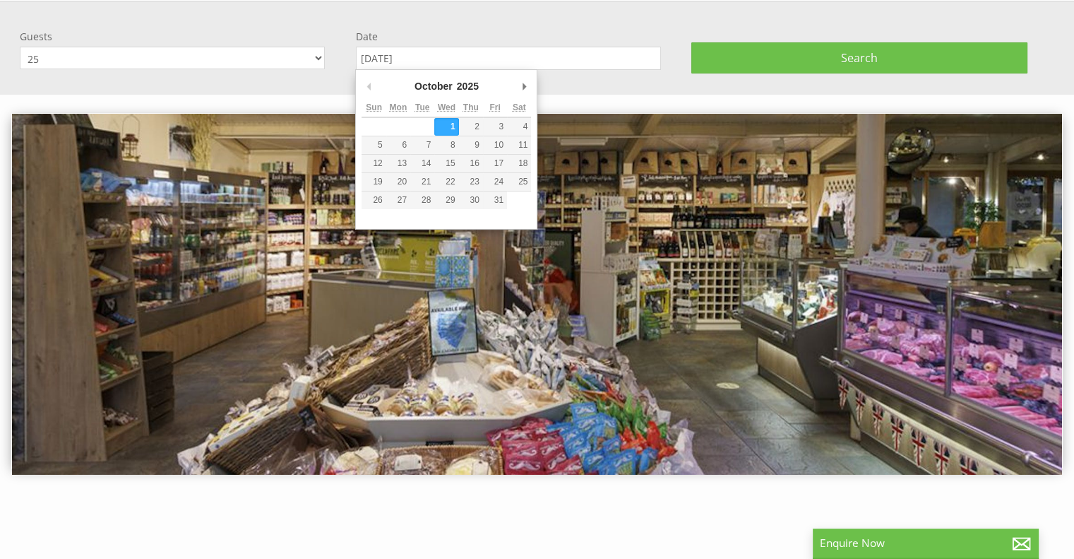
click at [390, 53] on input "[DATE]" at bounding box center [508, 58] width 305 height 23
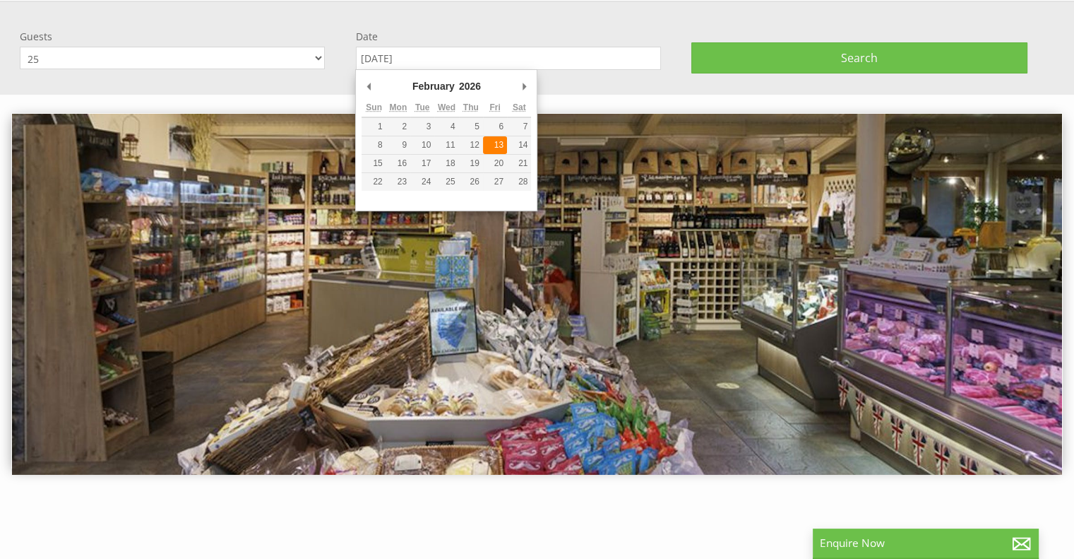
type input "13/02/2026"
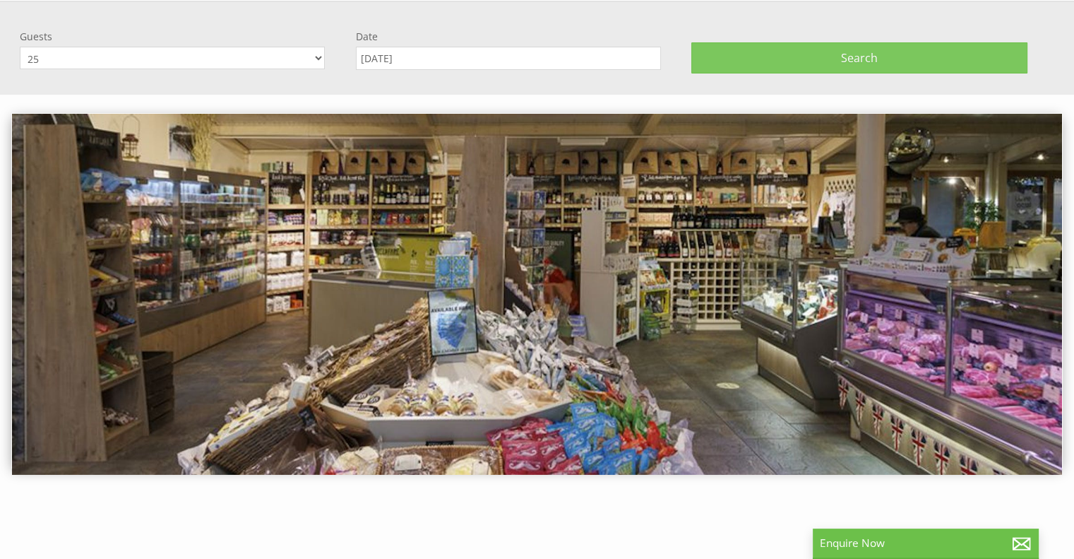
click at [751, 59] on button "Search" at bounding box center [859, 57] width 336 height 31
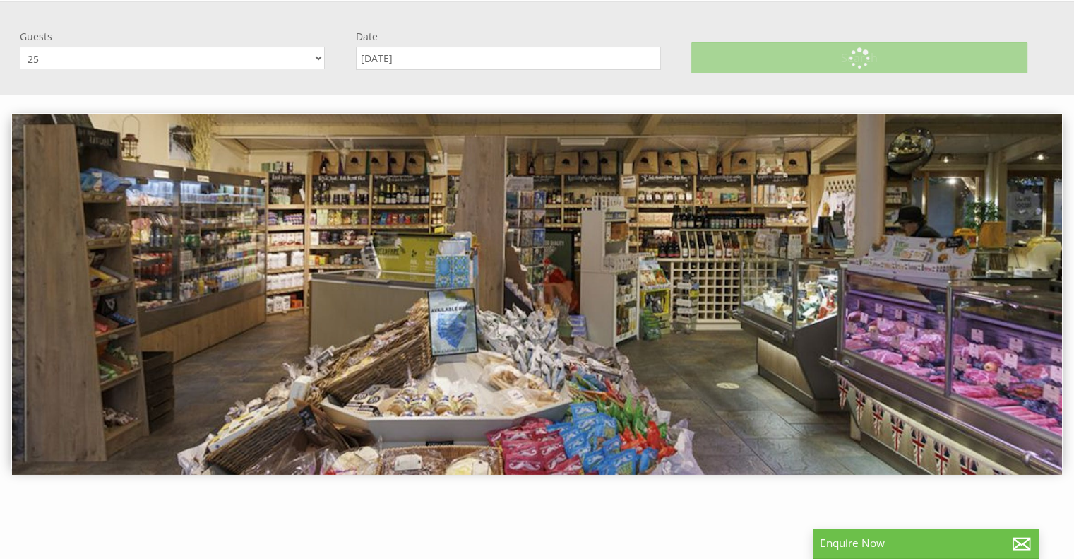
scroll to position [0, 0]
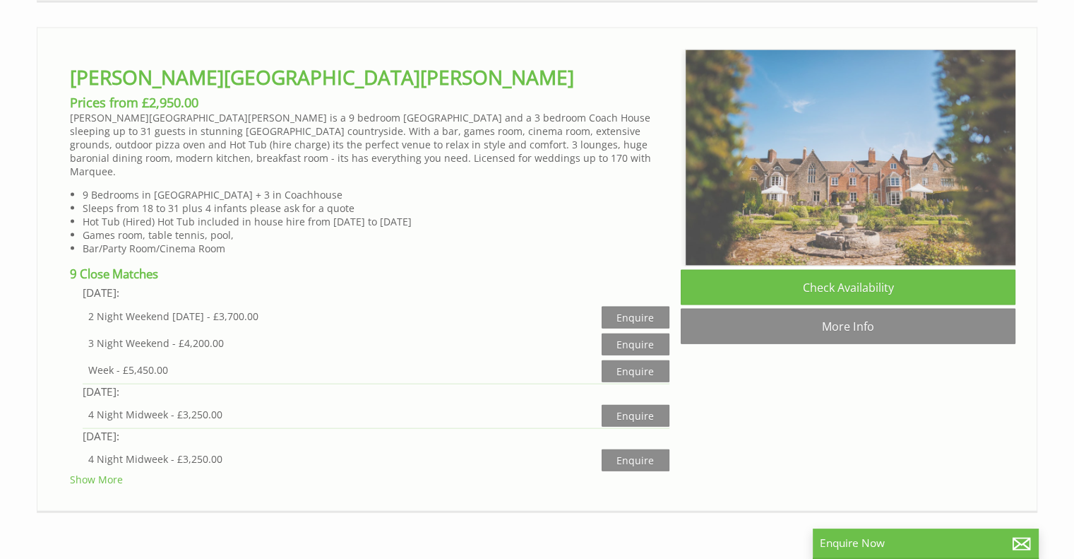
scroll to position [0, 13]
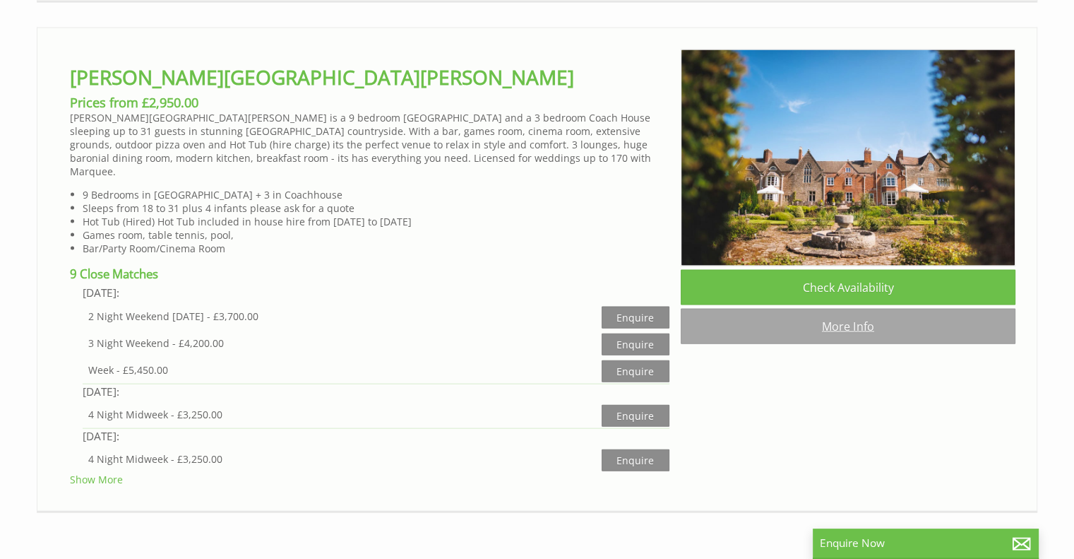
click at [782, 334] on link "More Info" at bounding box center [848, 326] width 335 height 35
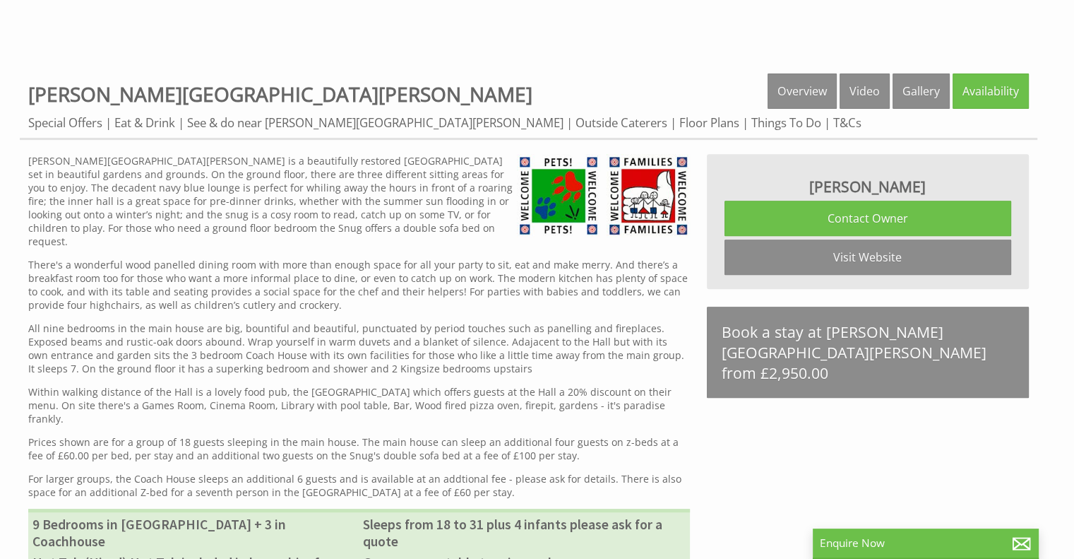
scroll to position [540, 0]
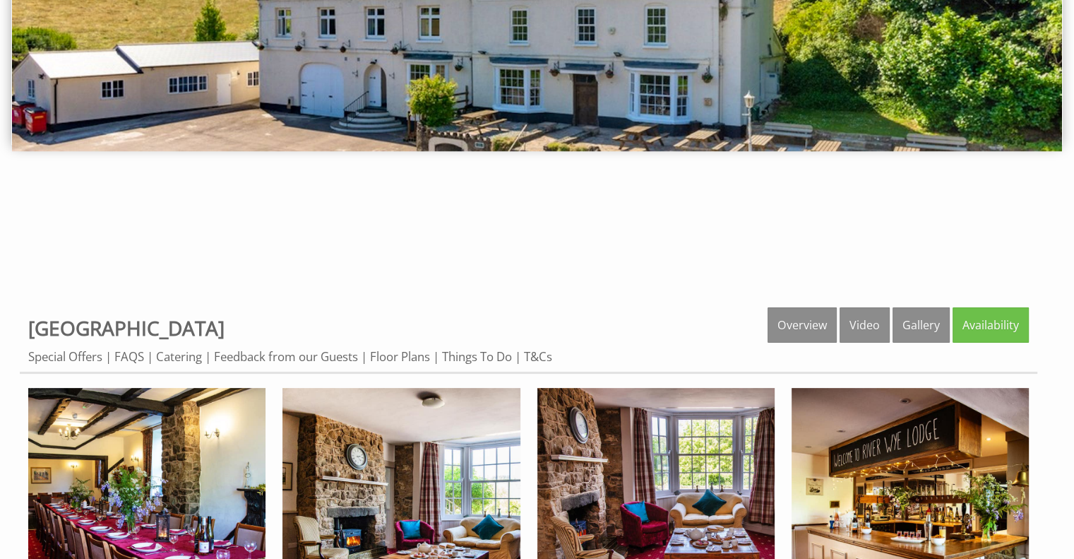
scroll to position [305, 0]
click at [816, 327] on link "Overview" at bounding box center [802, 324] width 69 height 35
